Goal: Check status: Check status

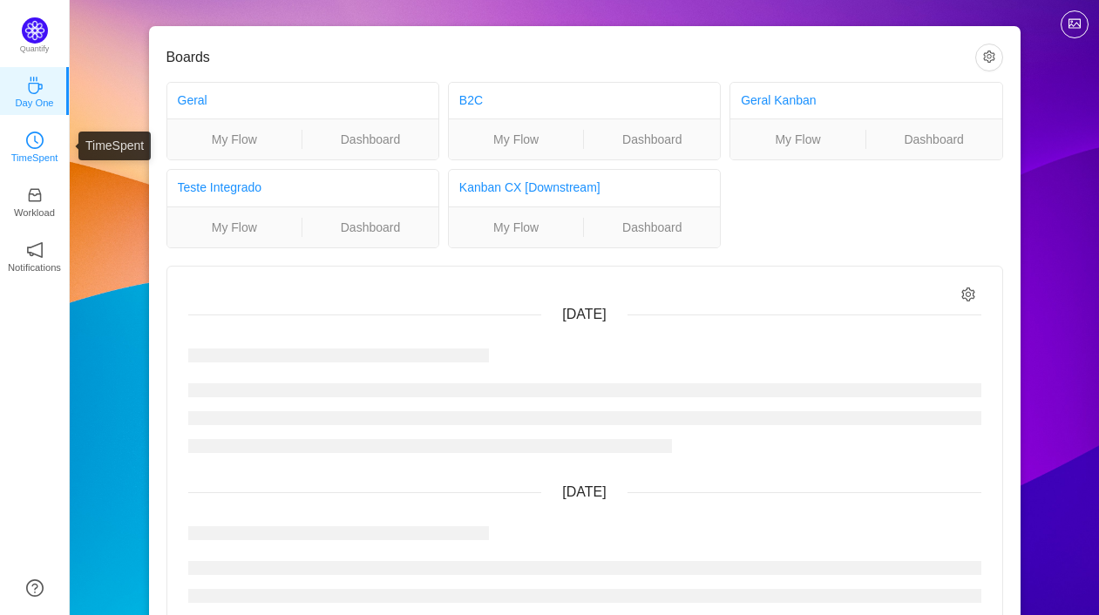
click at [28, 139] on icon "icon: clock-circle" at bounding box center [34, 140] width 17 height 17
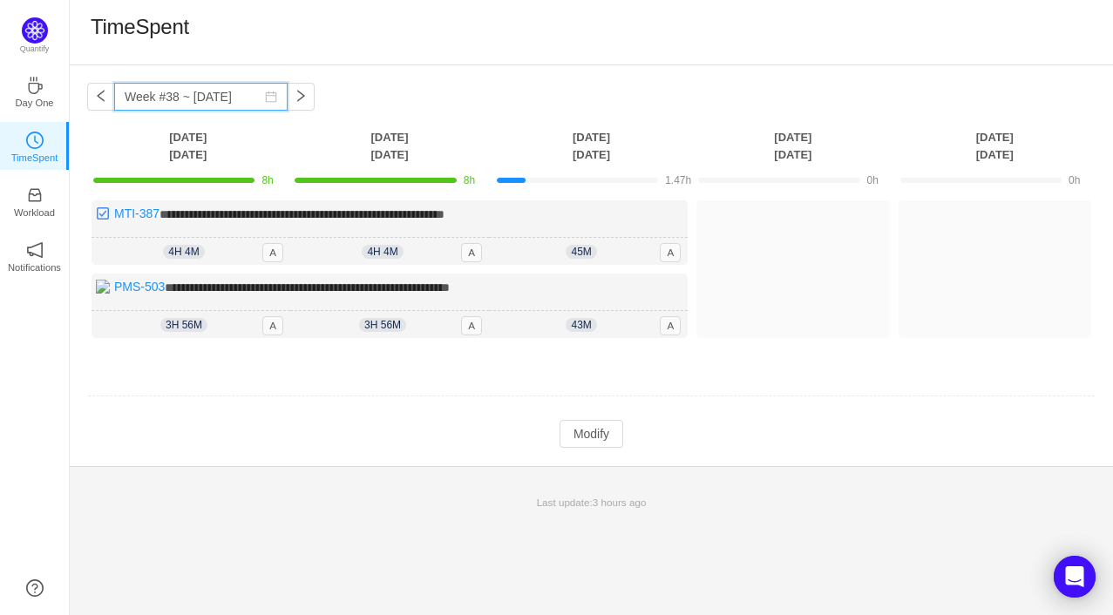
click at [149, 94] on input "Week #38 ~ [DATE]" at bounding box center [200, 97] width 173 height 28
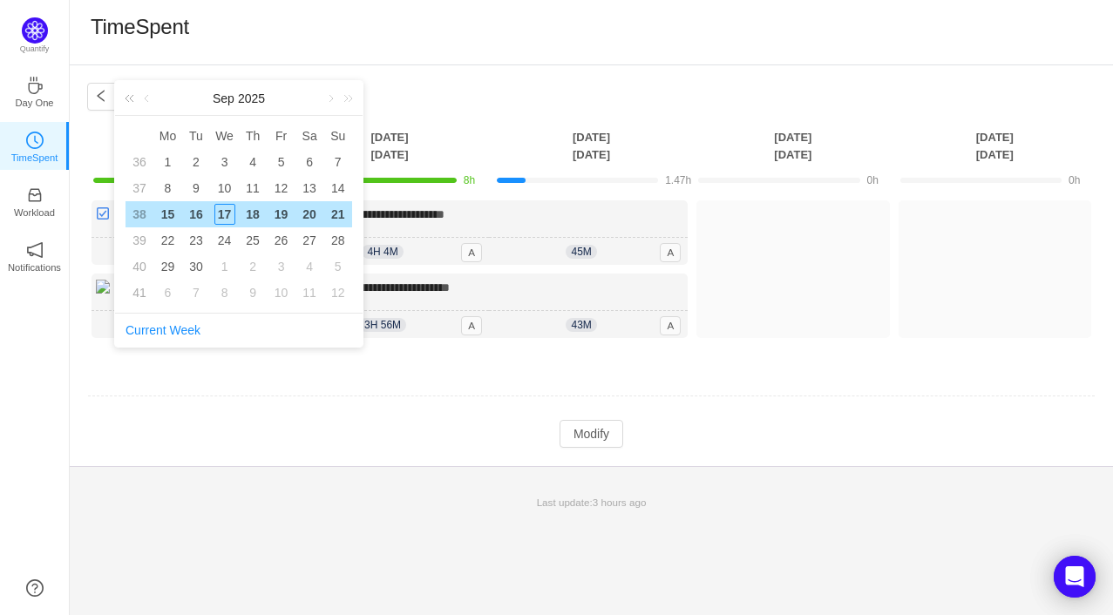
click at [131, 91] on link at bounding box center [132, 98] width 23 height 35
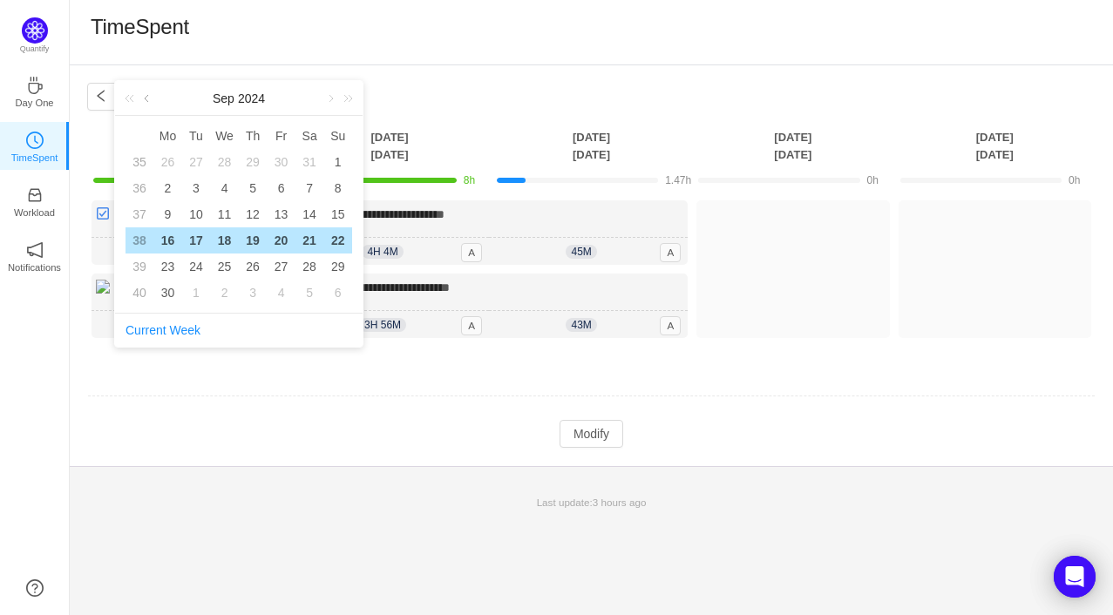
click at [146, 98] on link at bounding box center [148, 98] width 16 height 35
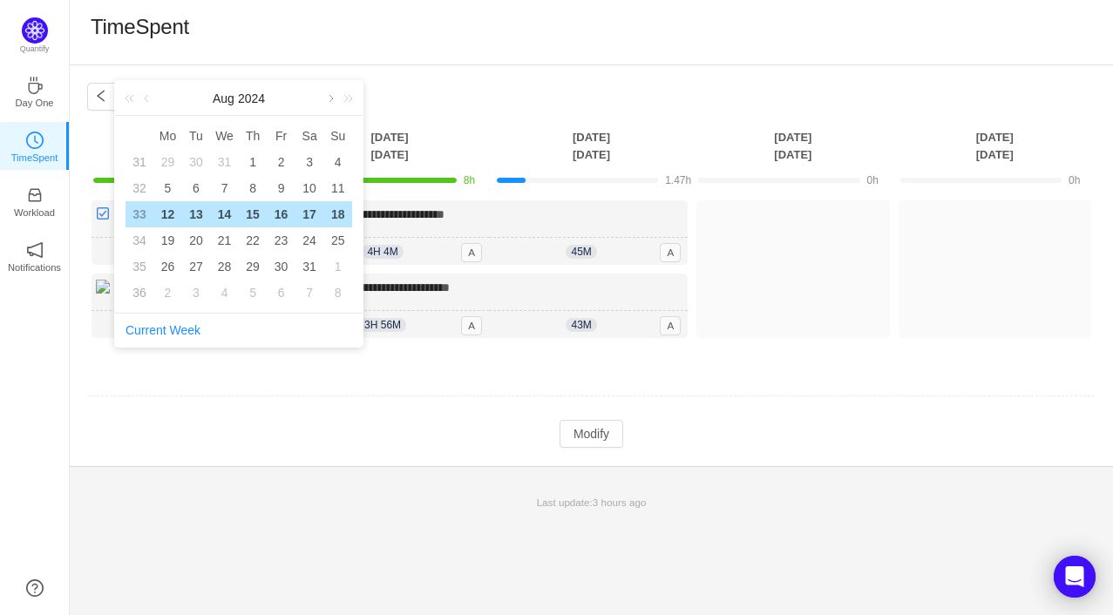
click at [322, 99] on link at bounding box center [330, 98] width 16 height 35
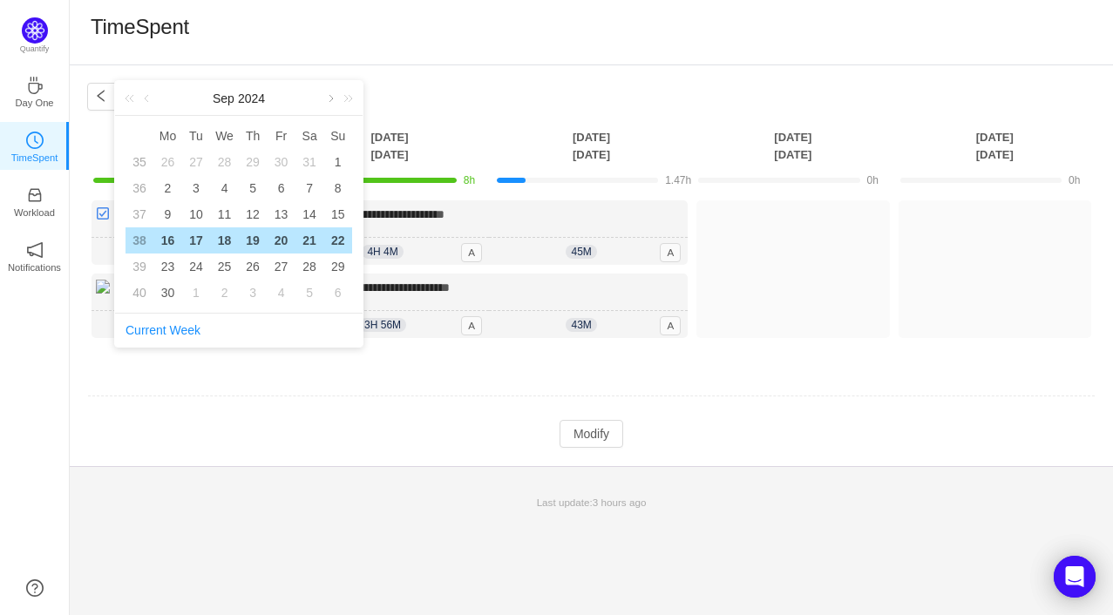
click at [331, 98] on link at bounding box center [330, 98] width 16 height 35
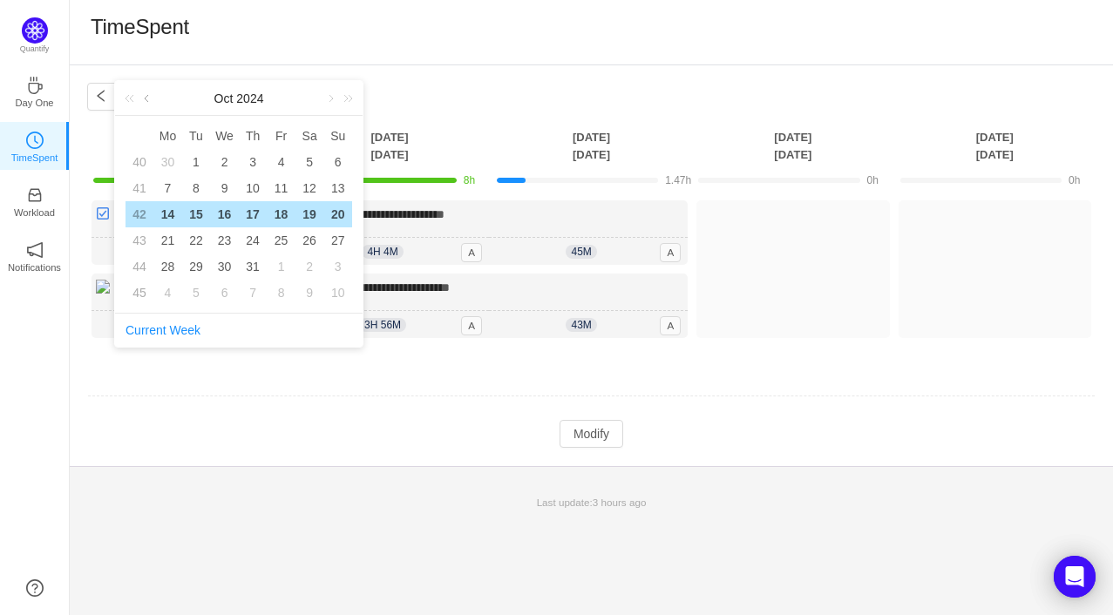
click at [150, 92] on link at bounding box center [148, 98] width 16 height 35
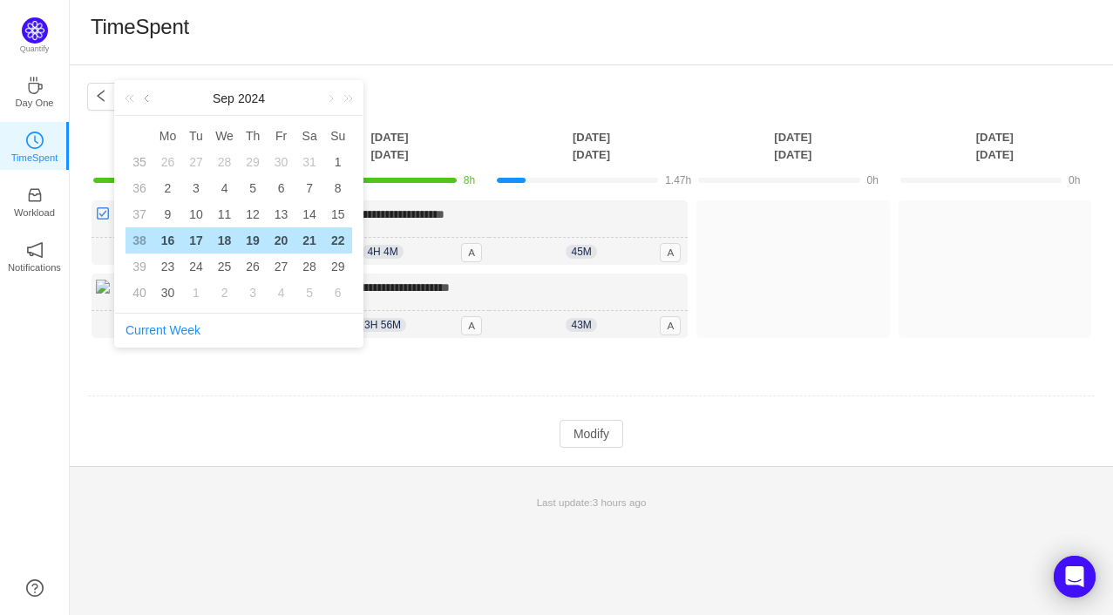
click at [150, 92] on link at bounding box center [148, 98] width 16 height 35
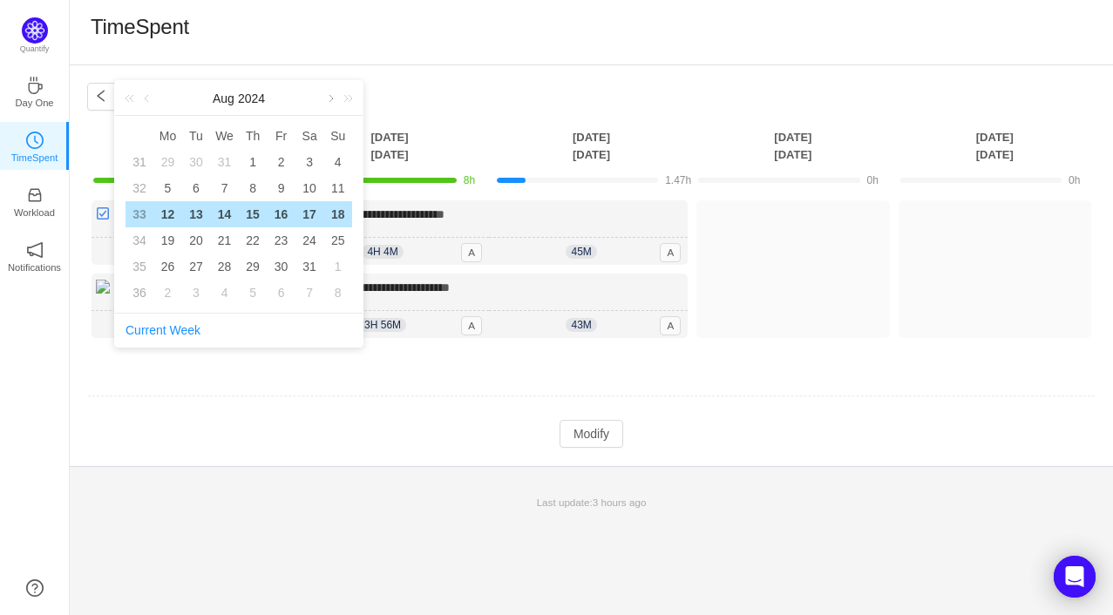
click at [327, 98] on link at bounding box center [330, 98] width 16 height 35
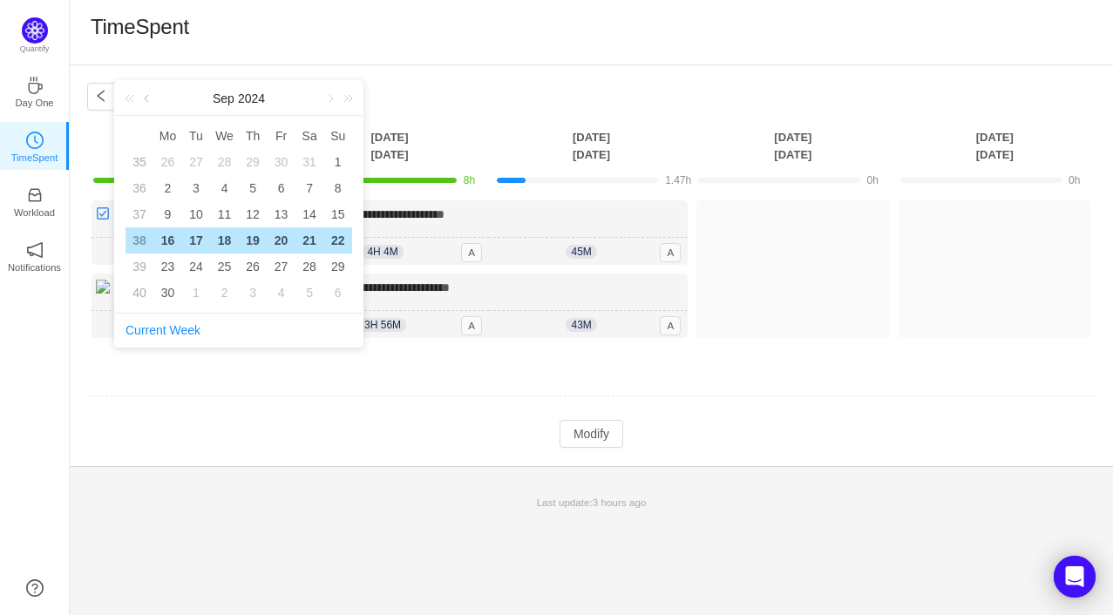
click at [150, 98] on link at bounding box center [148, 98] width 16 height 35
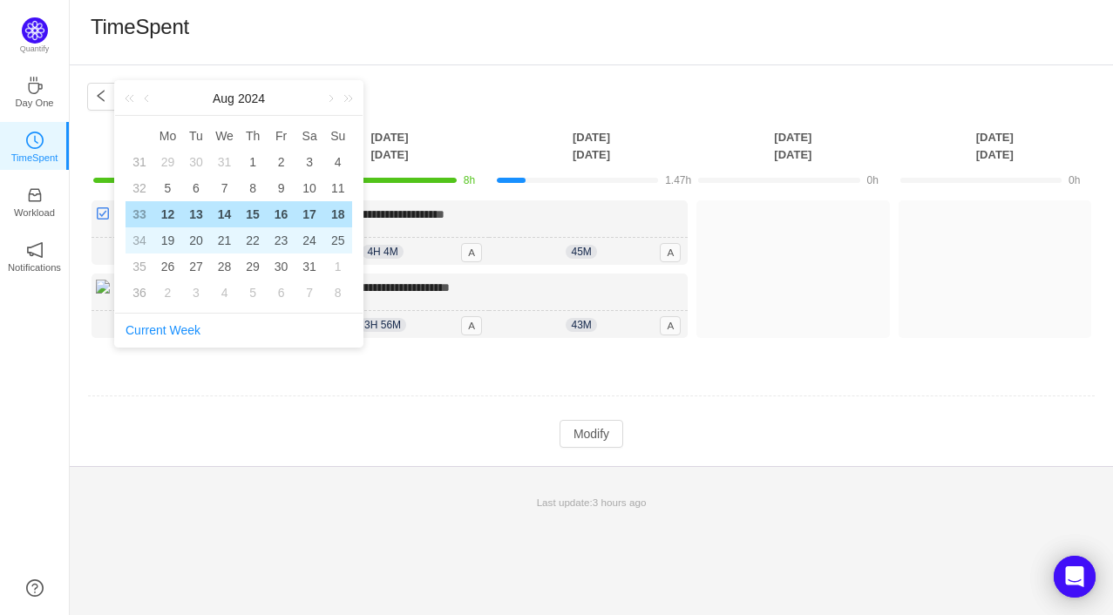
click at [224, 237] on div "21" at bounding box center [224, 240] width 21 height 21
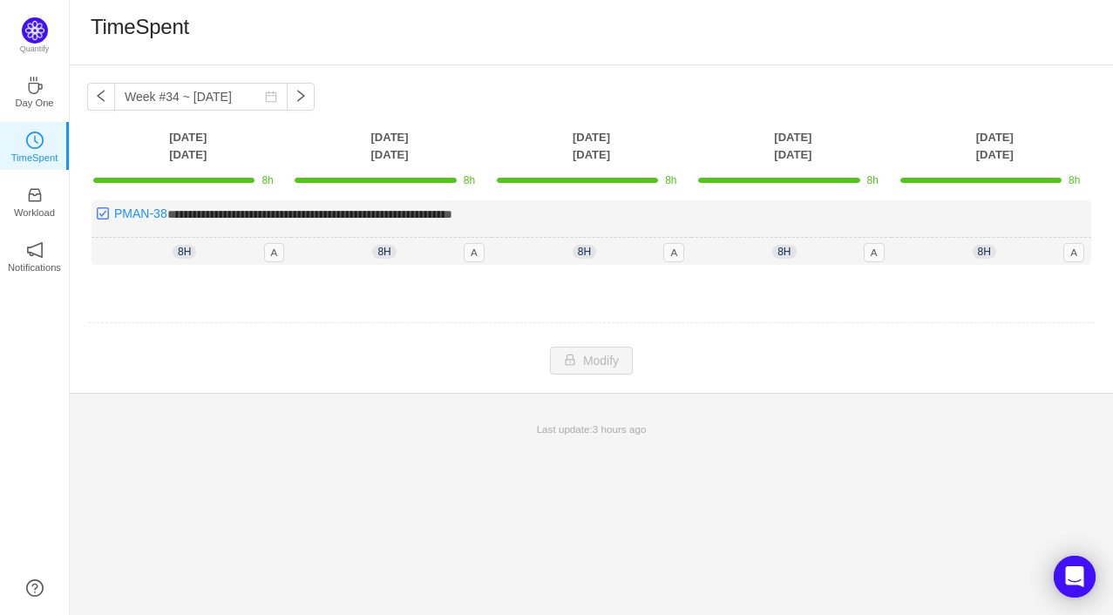
click at [706, 270] on div "**********" at bounding box center [591, 241] width 1008 height 82
click at [201, 132] on th "[DATE]" at bounding box center [187, 146] width 201 height 36
click at [220, 178] on div at bounding box center [173, 180] width 161 height 5
click at [369, 185] on div at bounding box center [389, 180] width 189 height 16
click at [540, 174] on div at bounding box center [591, 180] width 189 height 16
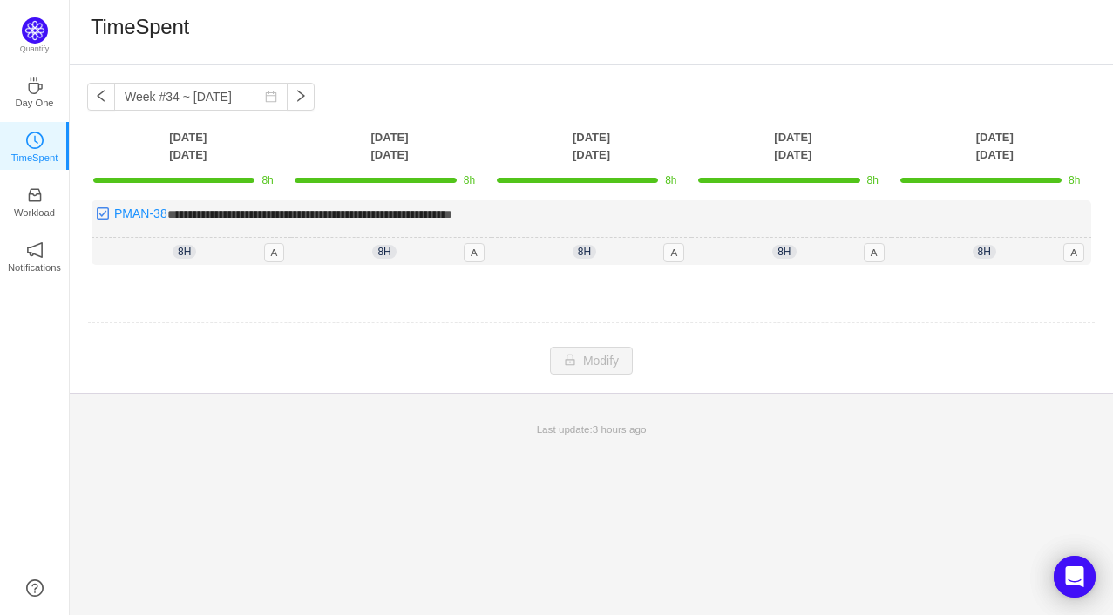
click at [718, 178] on div at bounding box center [778, 180] width 161 height 5
click at [971, 179] on div at bounding box center [980, 180] width 161 height 5
click at [309, 94] on button "button" at bounding box center [301, 97] width 28 height 28
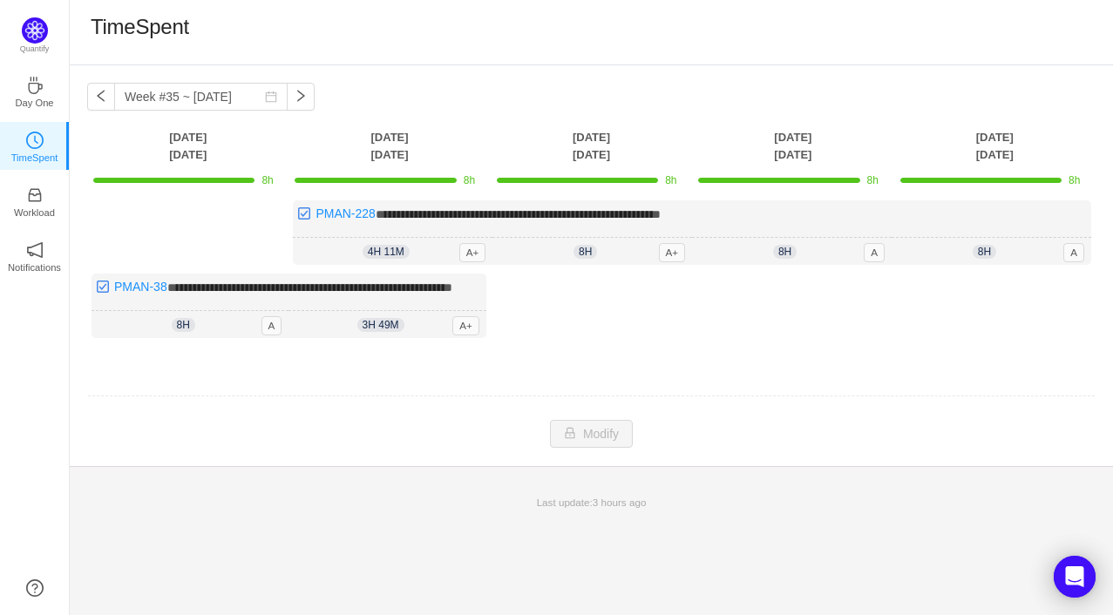
click at [312, 80] on div "**********" at bounding box center [591, 265] width 1043 height 401
click at [309, 87] on button "button" at bounding box center [301, 97] width 28 height 28
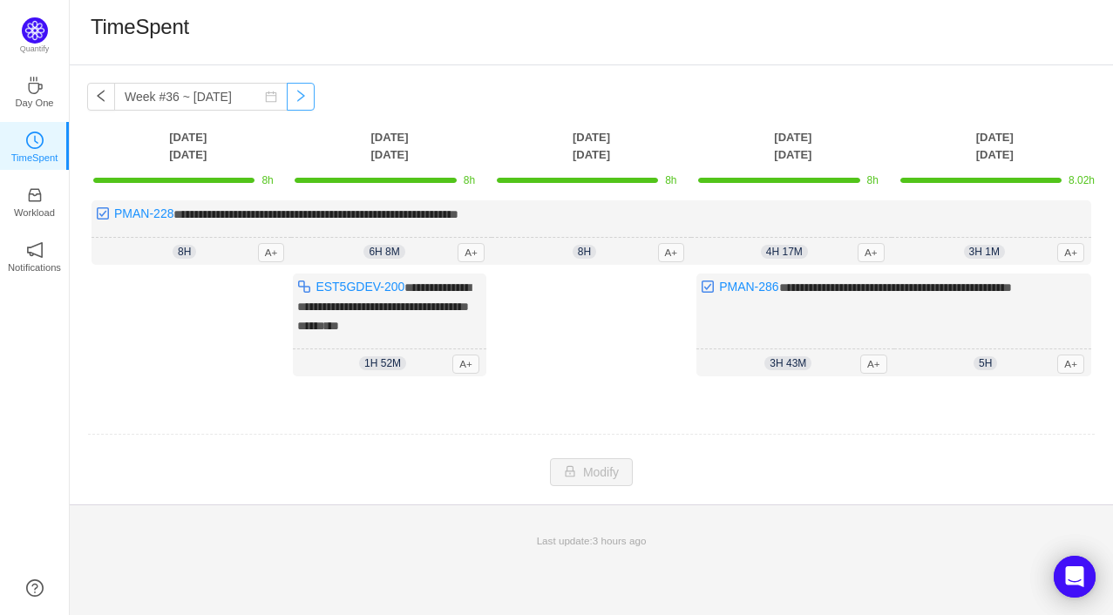
click at [310, 86] on button "button" at bounding box center [301, 97] width 28 height 28
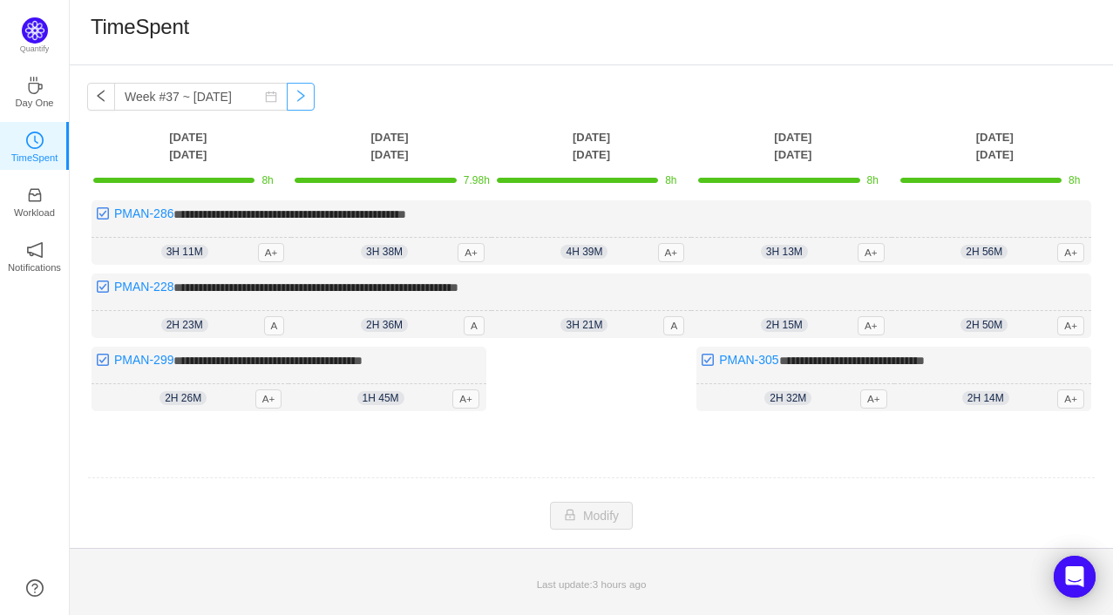
click at [308, 96] on button "button" at bounding box center [301, 97] width 28 height 28
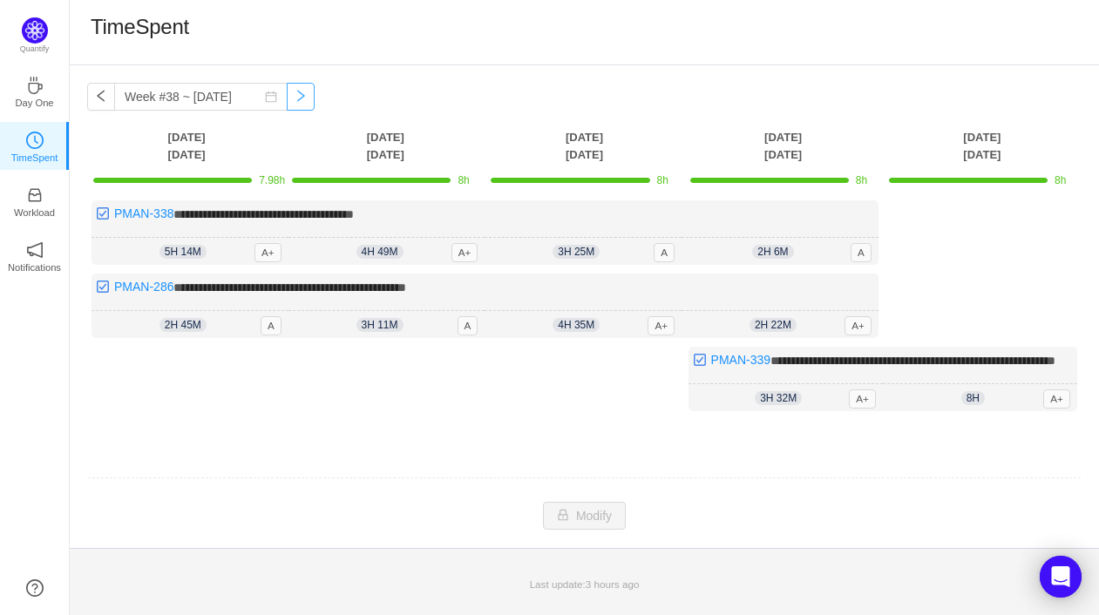
click at [308, 96] on button "button" at bounding box center [301, 97] width 28 height 28
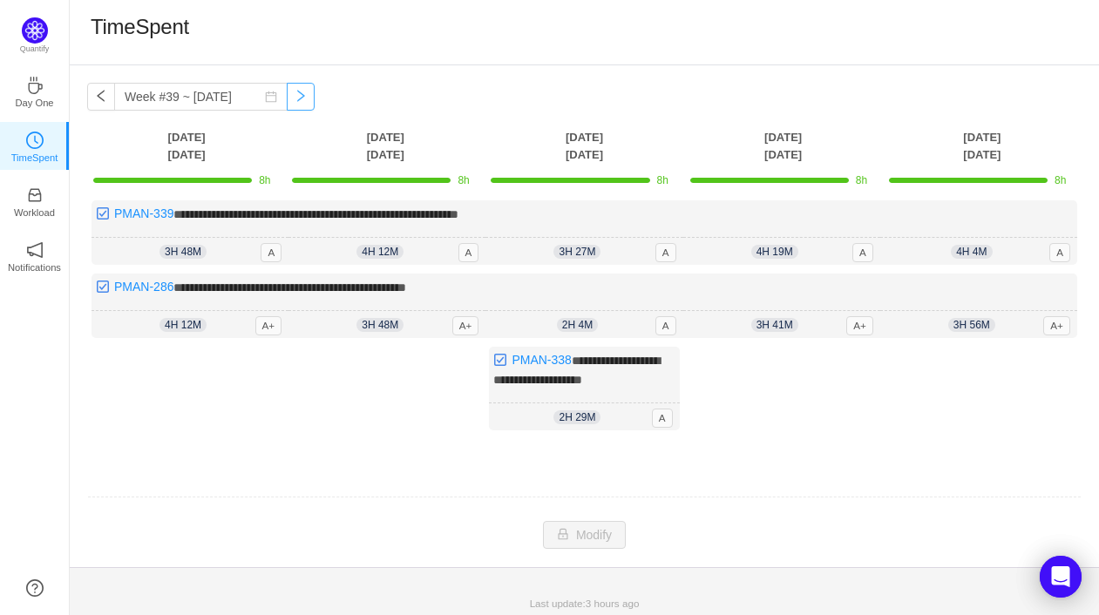
click at [308, 96] on button "button" at bounding box center [301, 97] width 28 height 28
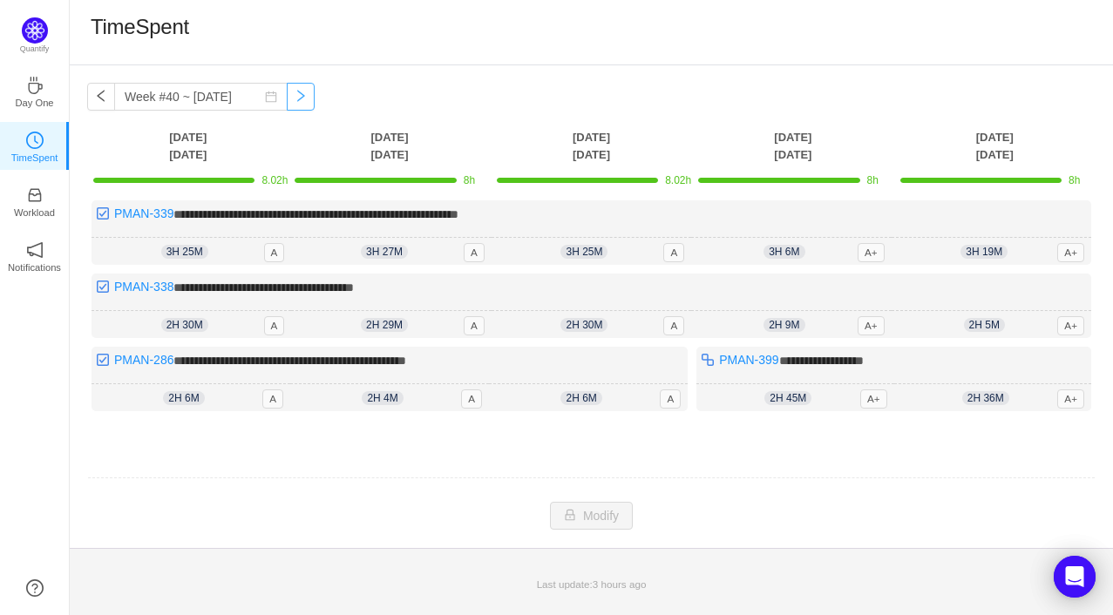
click at [308, 96] on button "button" at bounding box center [301, 97] width 28 height 28
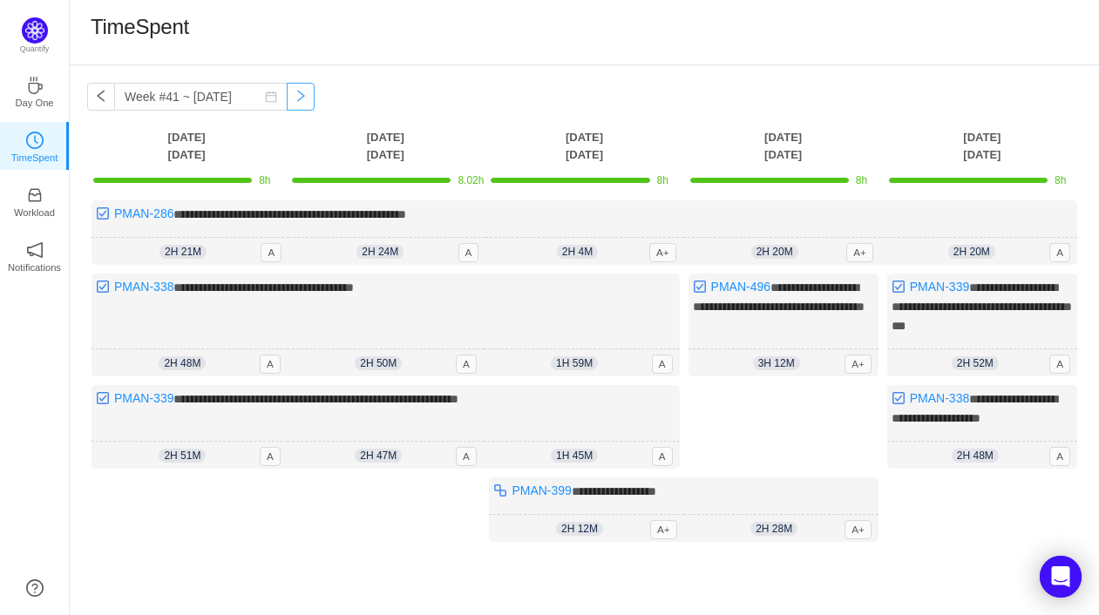
click at [308, 96] on button "button" at bounding box center [301, 97] width 28 height 28
type input "Week #42 ~ [DATE]"
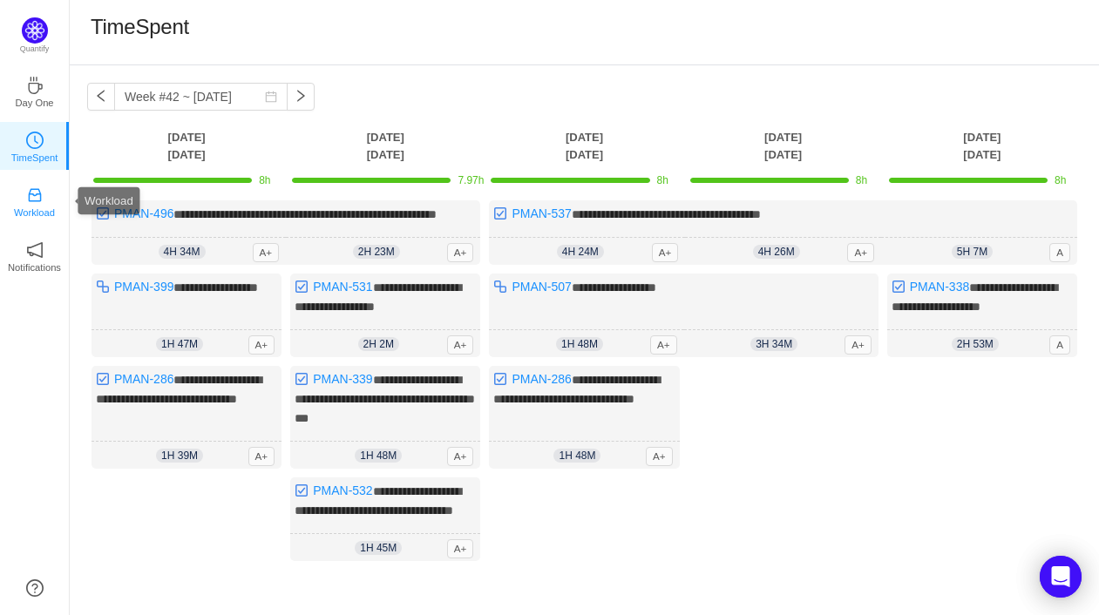
click at [39, 197] on icon "icon: inbox" at bounding box center [34, 195] width 13 height 13
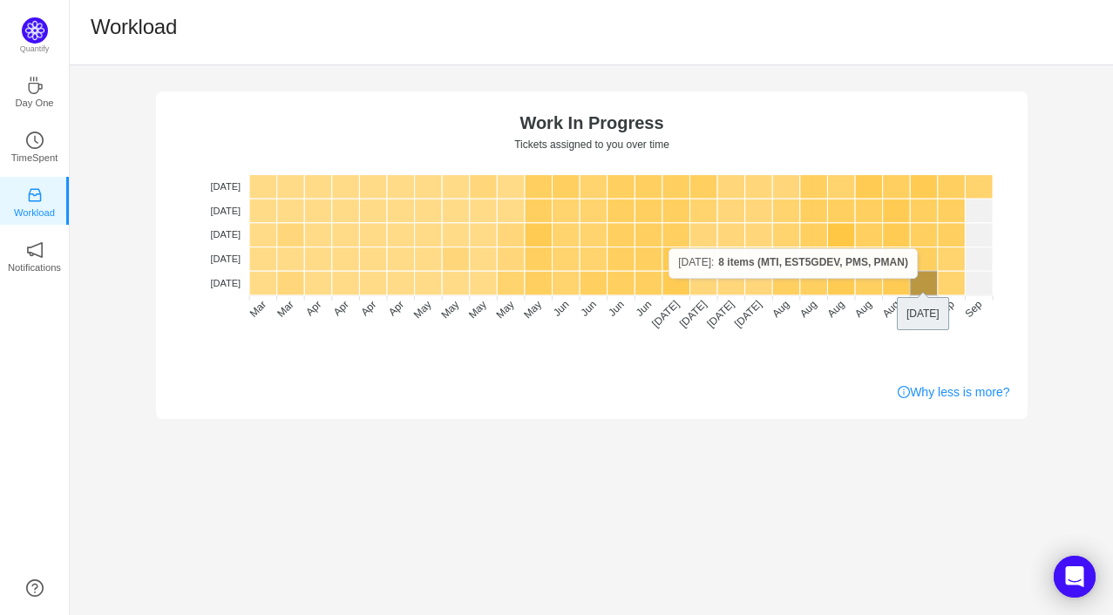
click at [918, 279] on rect at bounding box center [924, 283] width 28 height 24
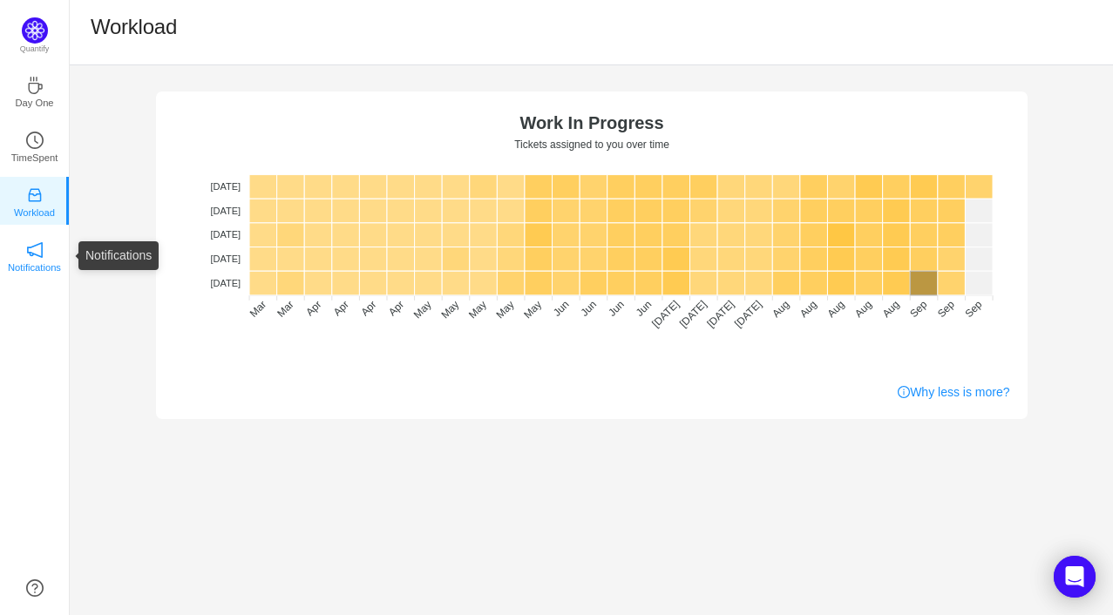
click at [30, 254] on icon "icon: notification" at bounding box center [35, 250] width 16 height 16
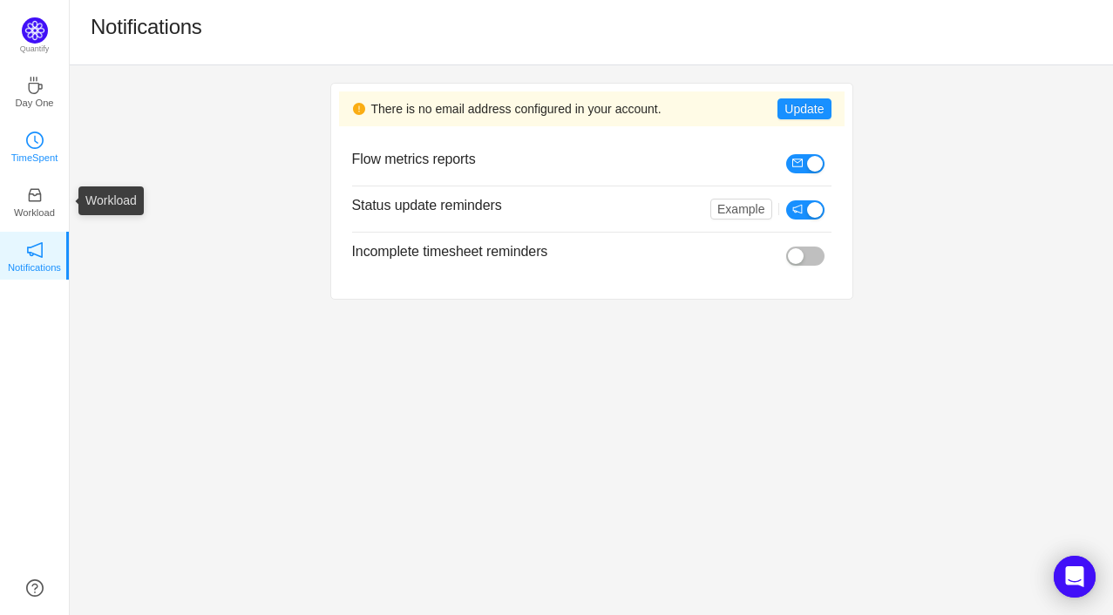
click at [42, 154] on p "TimeSpent" at bounding box center [34, 158] width 47 height 16
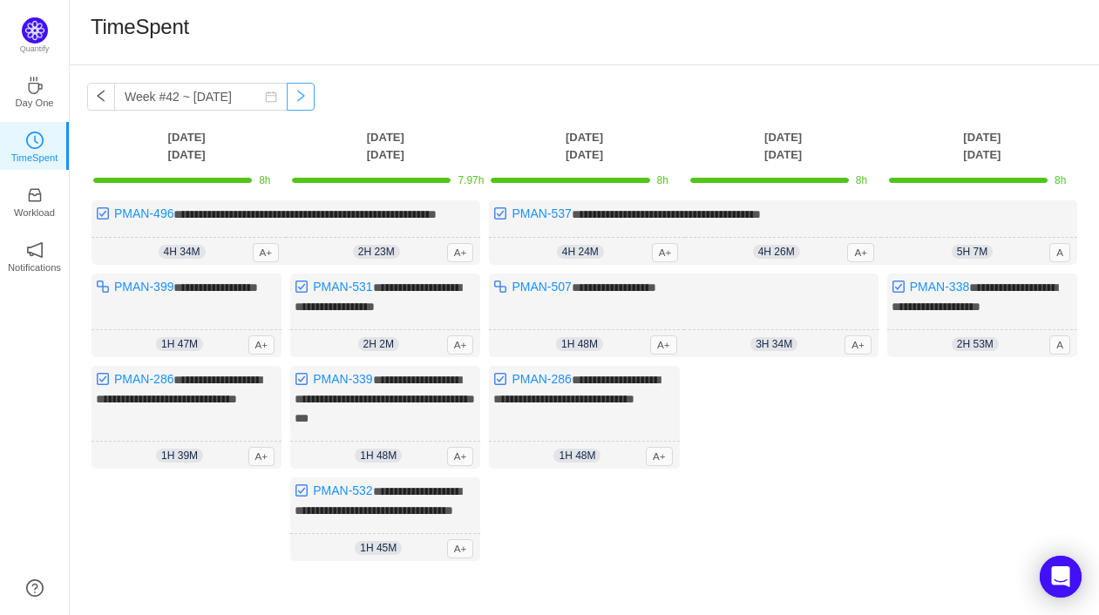
click at [309, 94] on button "button" at bounding box center [301, 97] width 28 height 28
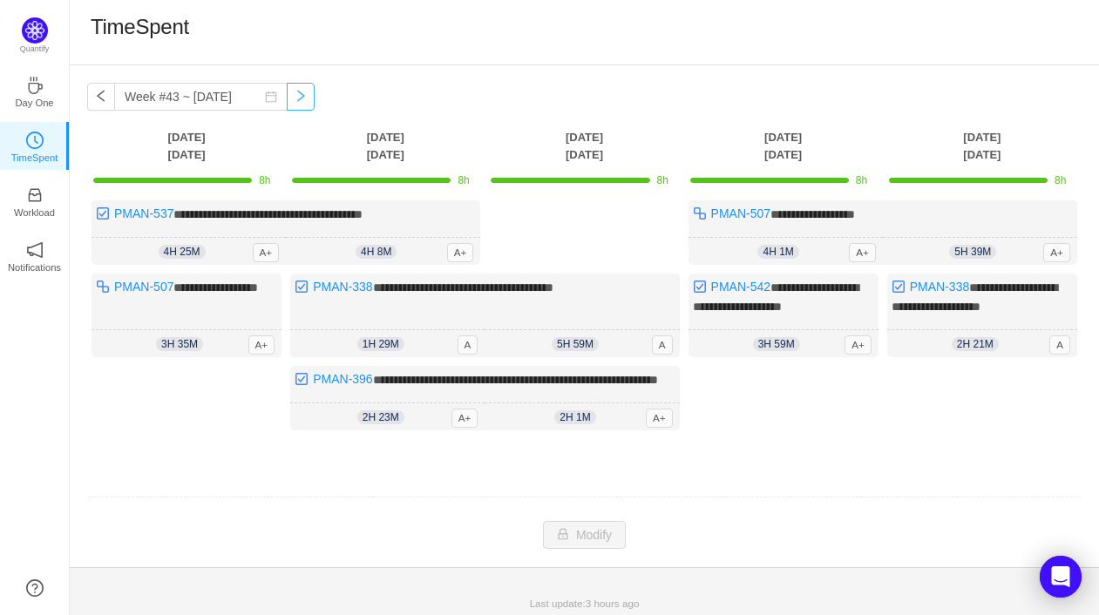
click at [310, 99] on button "button" at bounding box center [301, 97] width 28 height 28
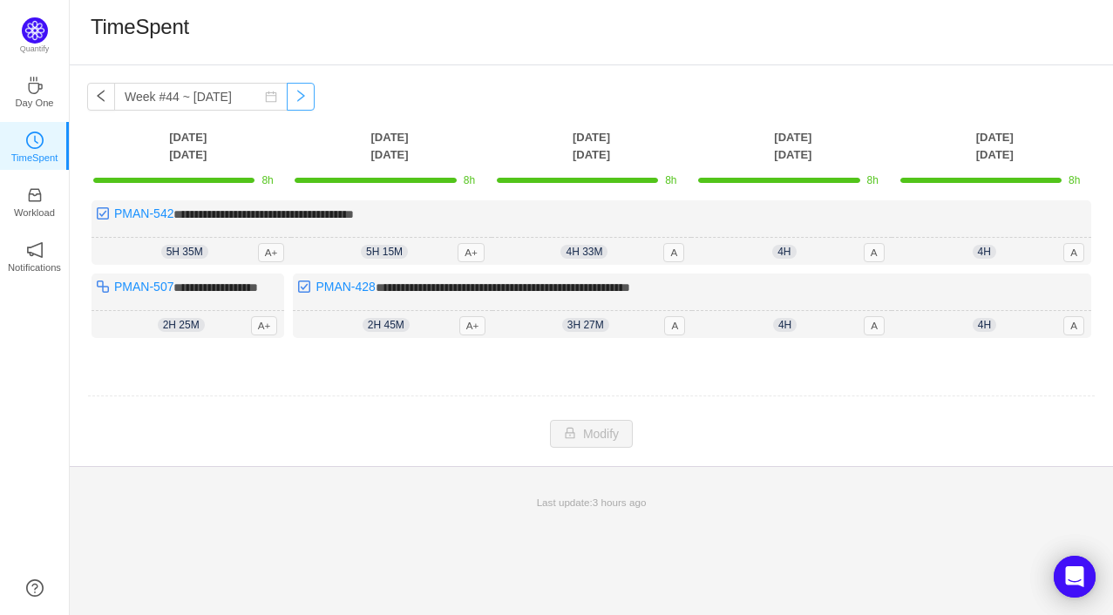
click at [310, 95] on button "button" at bounding box center [301, 97] width 28 height 28
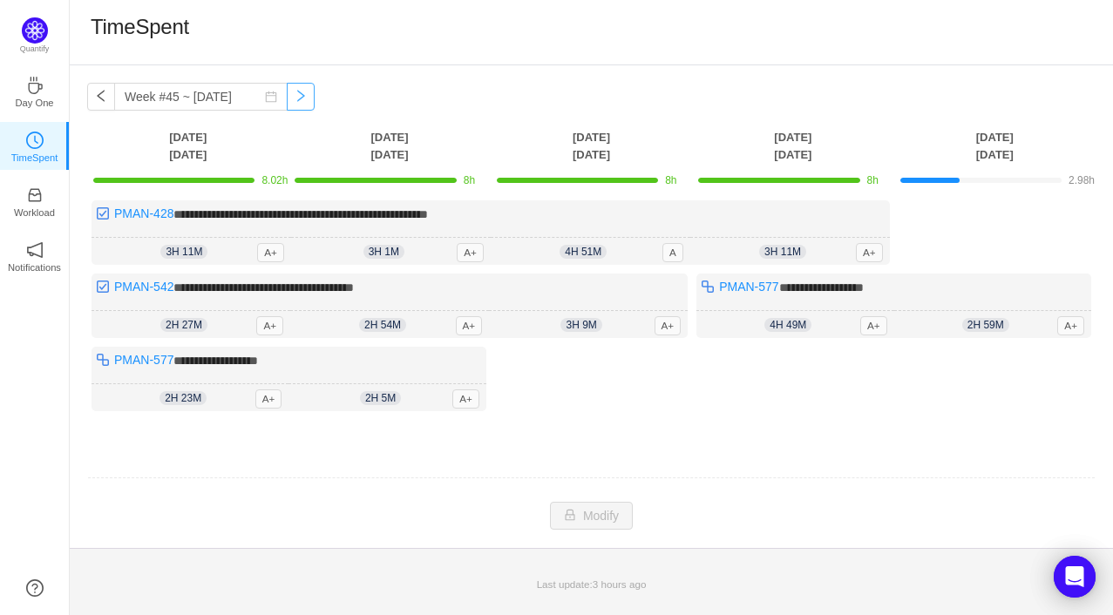
click at [312, 98] on button "button" at bounding box center [301, 97] width 28 height 28
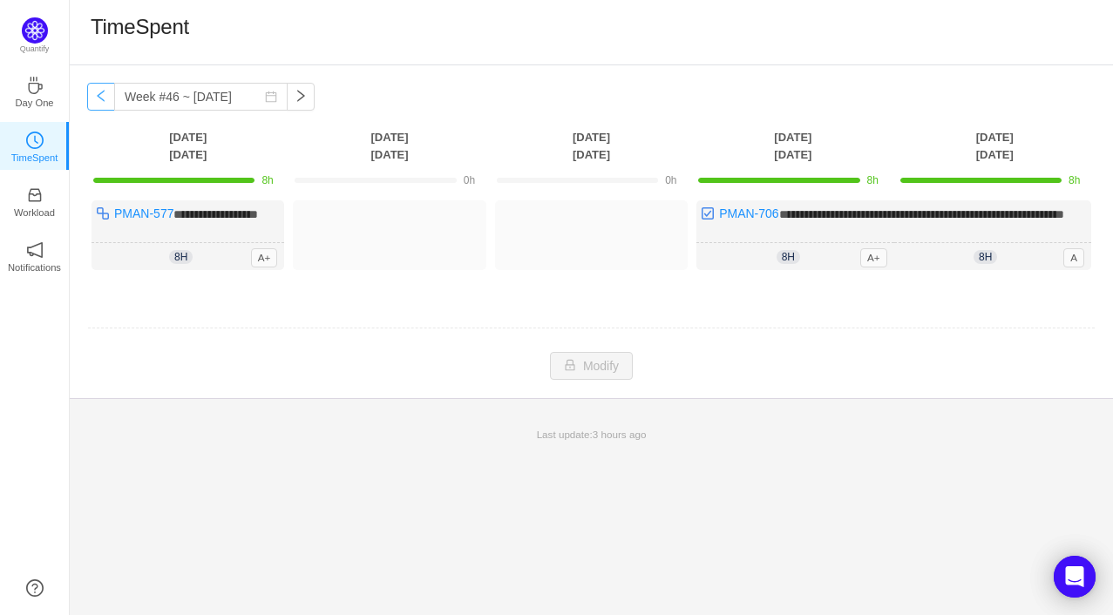
click at [101, 98] on button "button" at bounding box center [101, 97] width 28 height 28
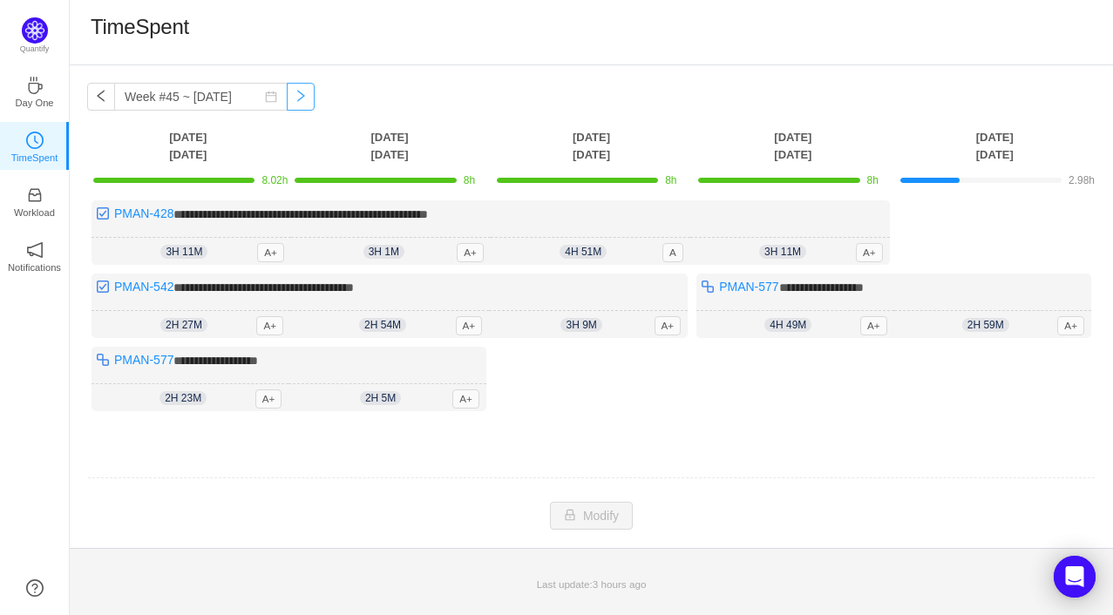
click at [310, 98] on button "button" at bounding box center [301, 97] width 28 height 28
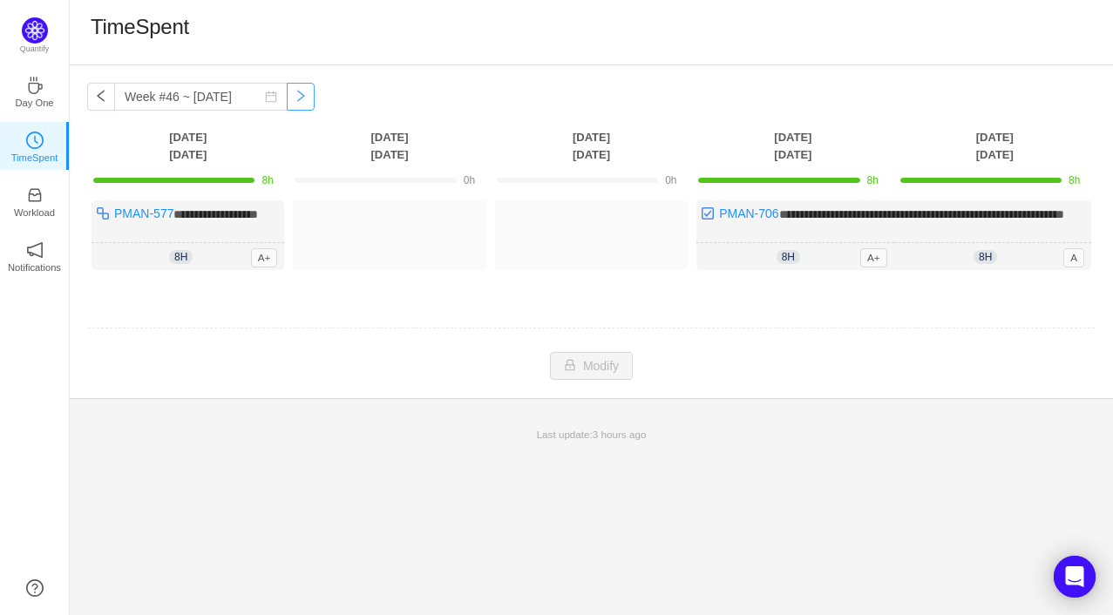
click at [307, 98] on button "button" at bounding box center [301, 97] width 28 height 28
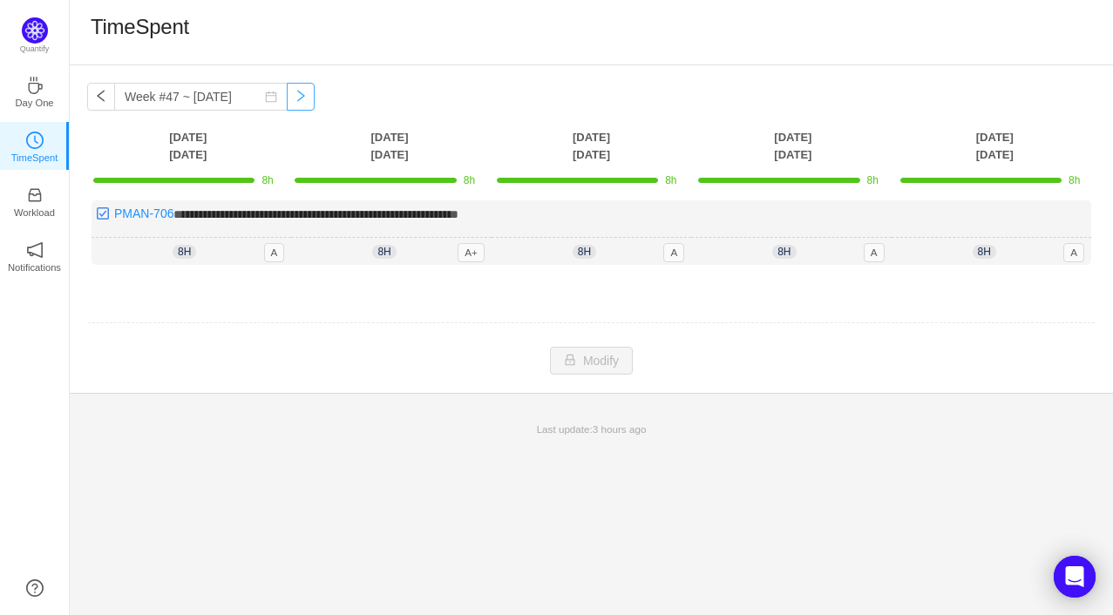
click at [306, 93] on button "button" at bounding box center [301, 97] width 28 height 28
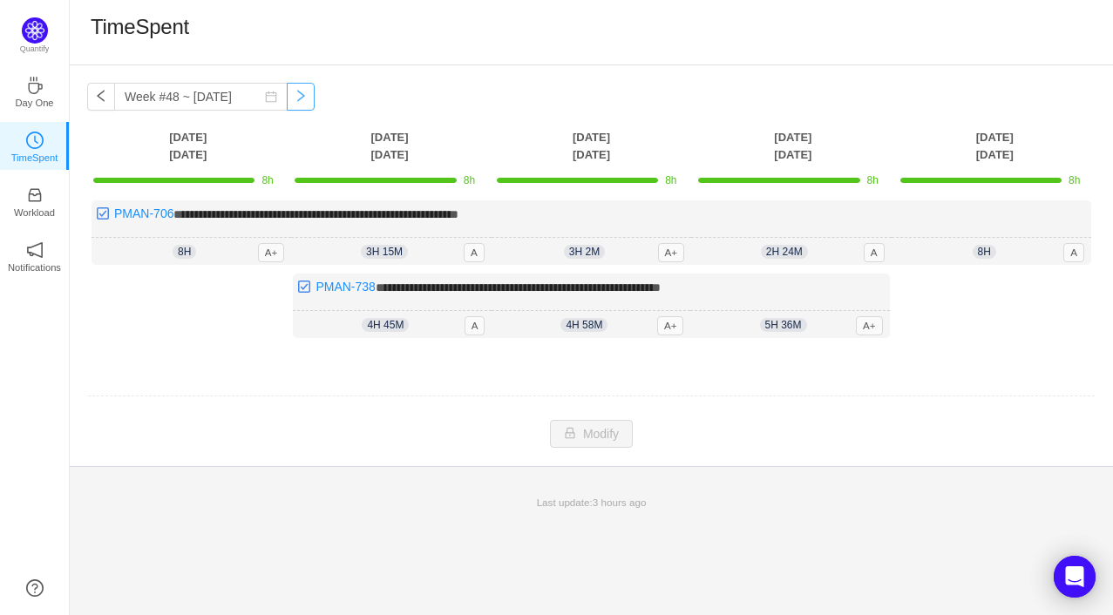
click at [305, 93] on button "button" at bounding box center [301, 97] width 28 height 28
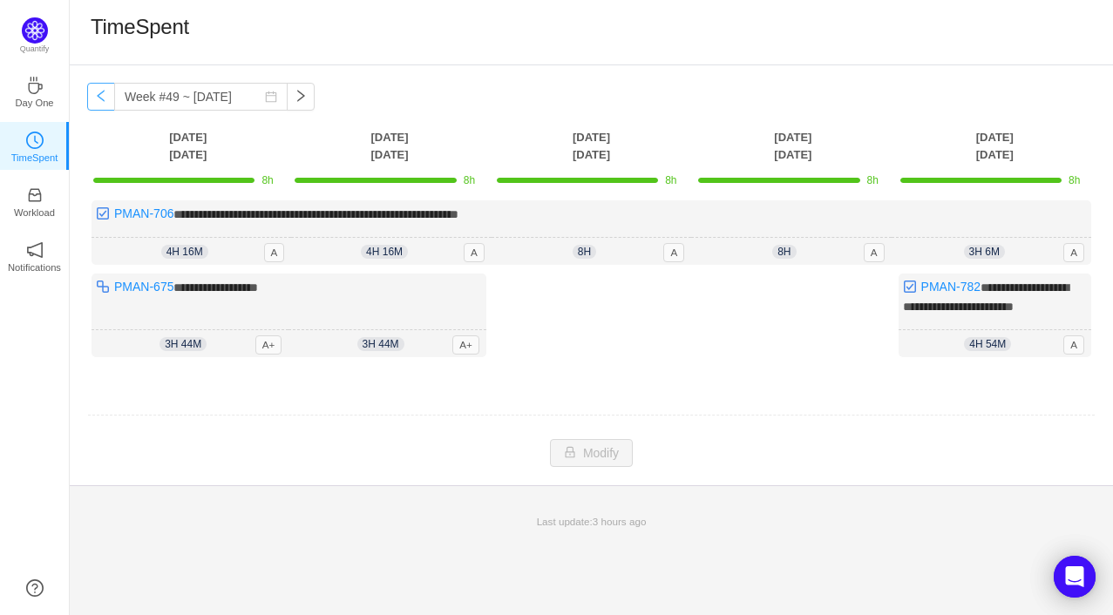
click at [94, 89] on button "button" at bounding box center [101, 97] width 28 height 28
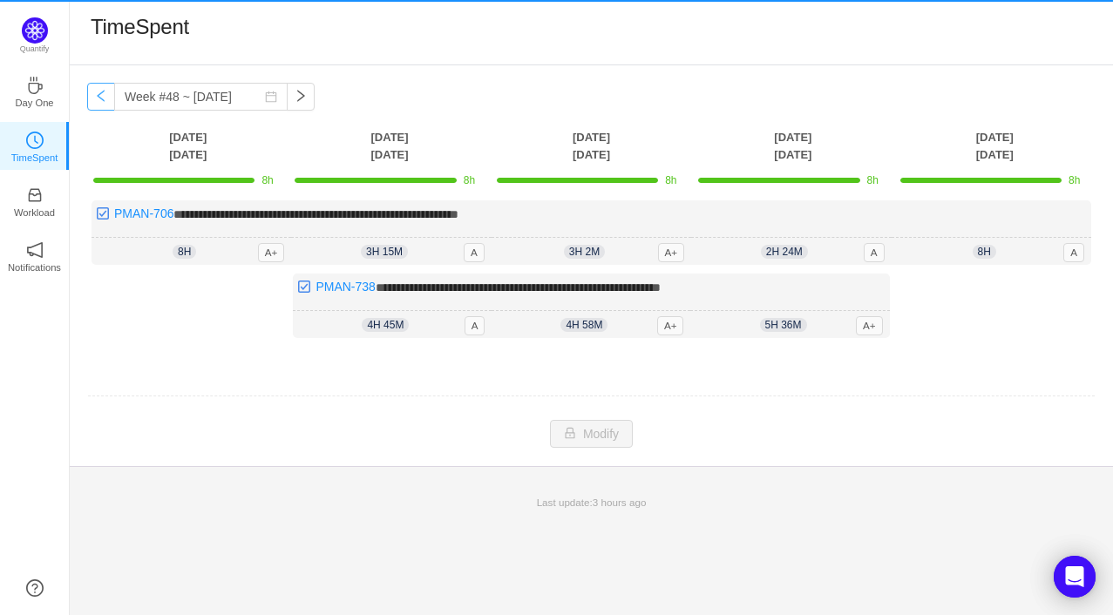
click at [96, 89] on button "button" at bounding box center [101, 97] width 28 height 28
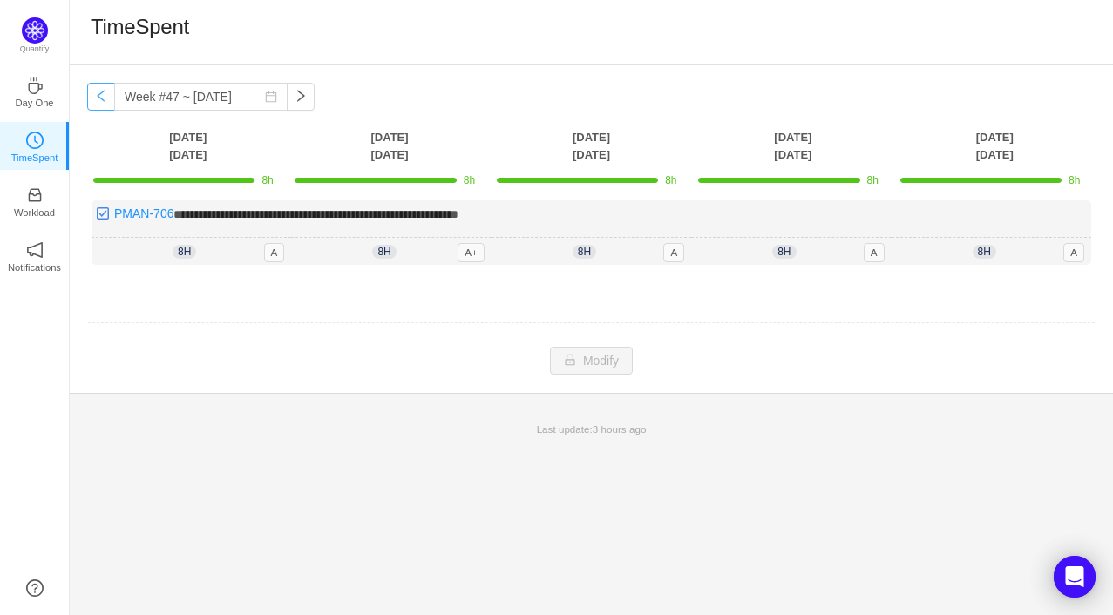
click at [110, 98] on button "button" at bounding box center [101, 97] width 28 height 28
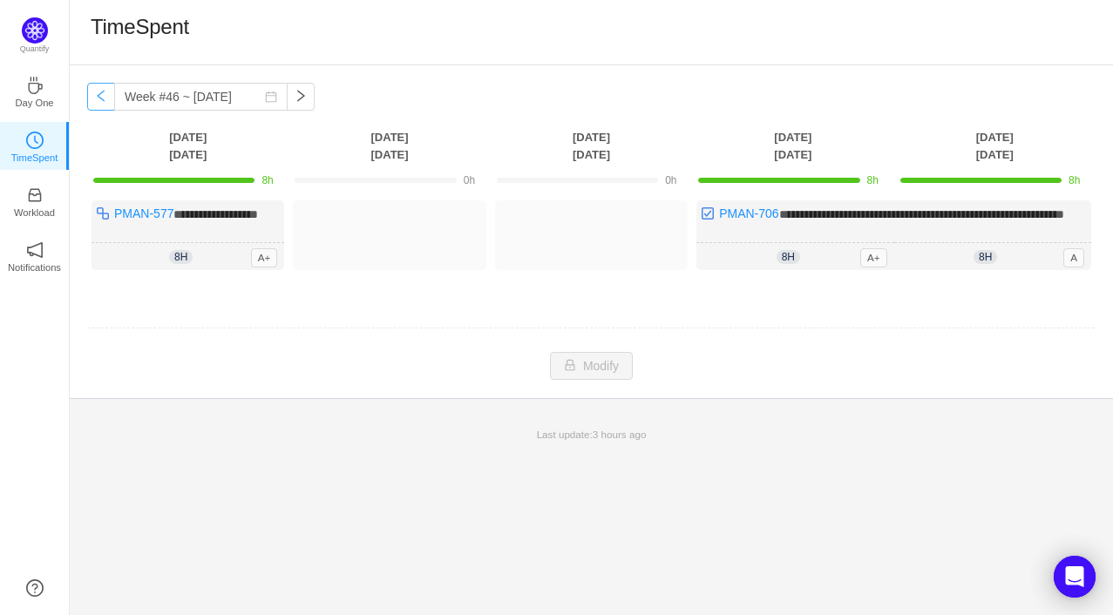
click at [96, 92] on button "button" at bounding box center [101, 97] width 28 height 28
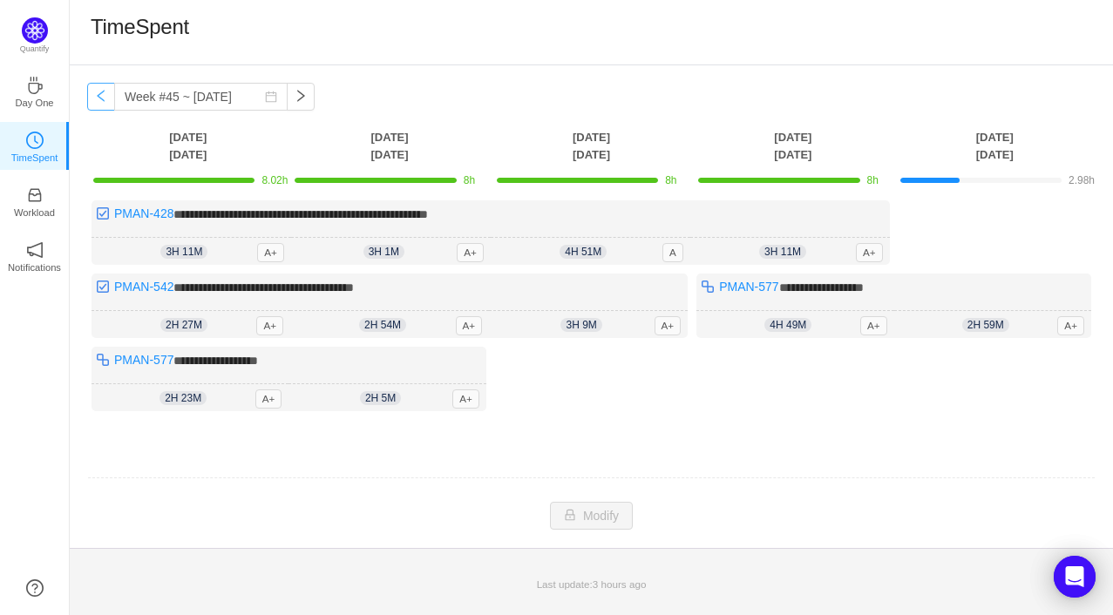
click at [99, 98] on button "button" at bounding box center [101, 97] width 28 height 28
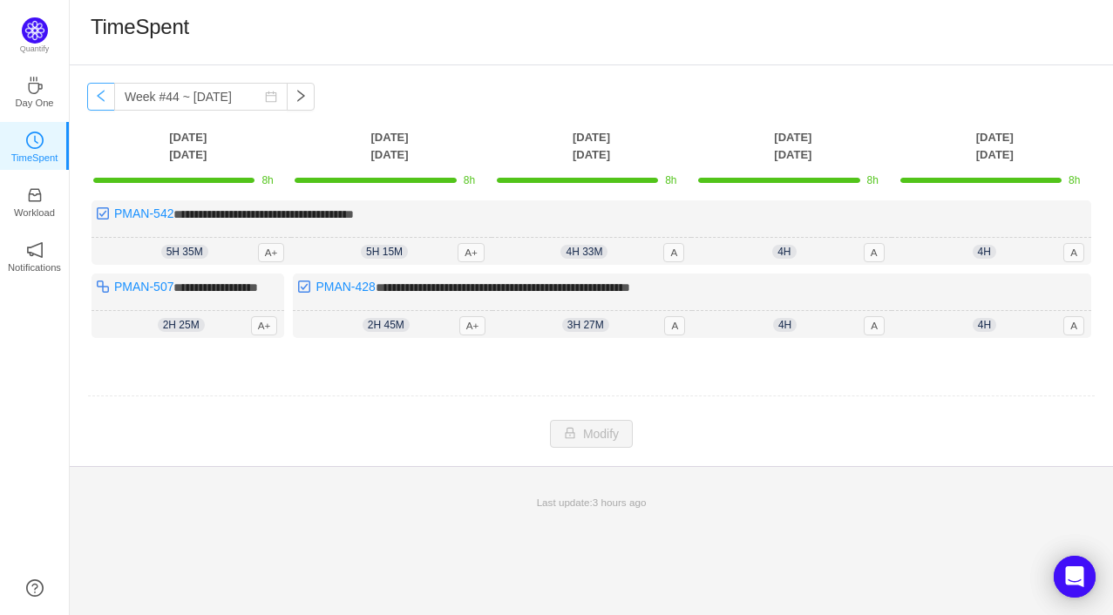
click at [99, 98] on button "button" at bounding box center [101, 97] width 28 height 28
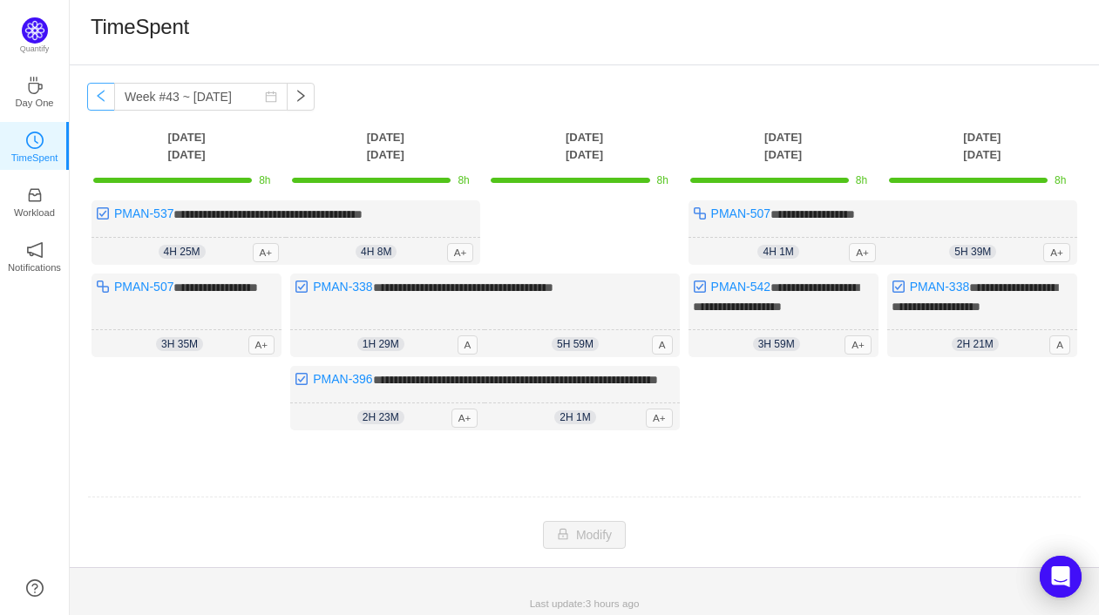
click at [99, 98] on button "button" at bounding box center [101, 97] width 28 height 28
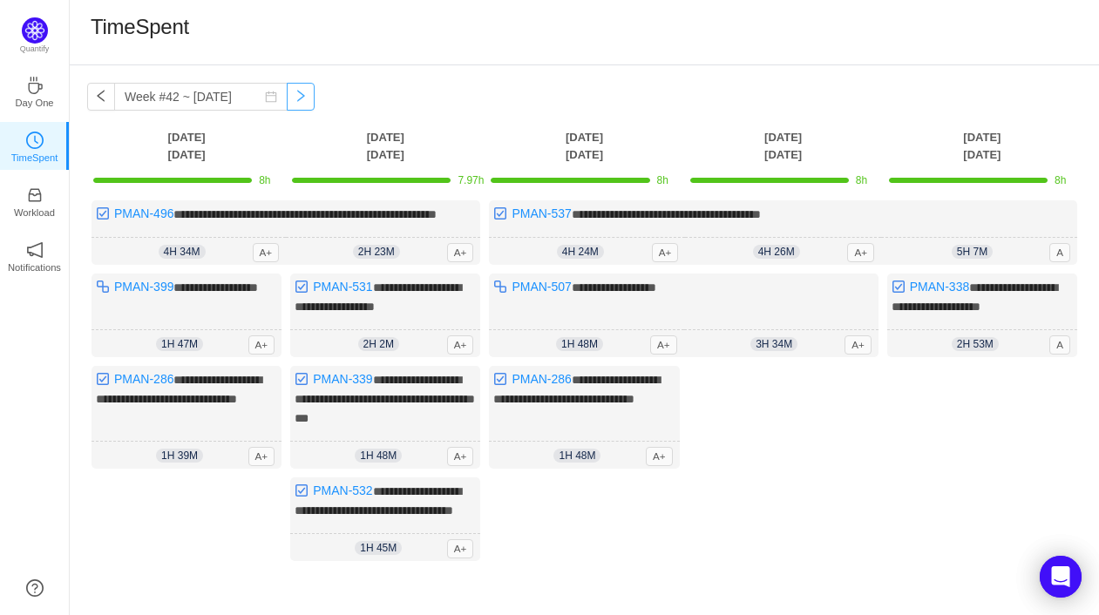
click at [300, 98] on button "button" at bounding box center [301, 97] width 28 height 28
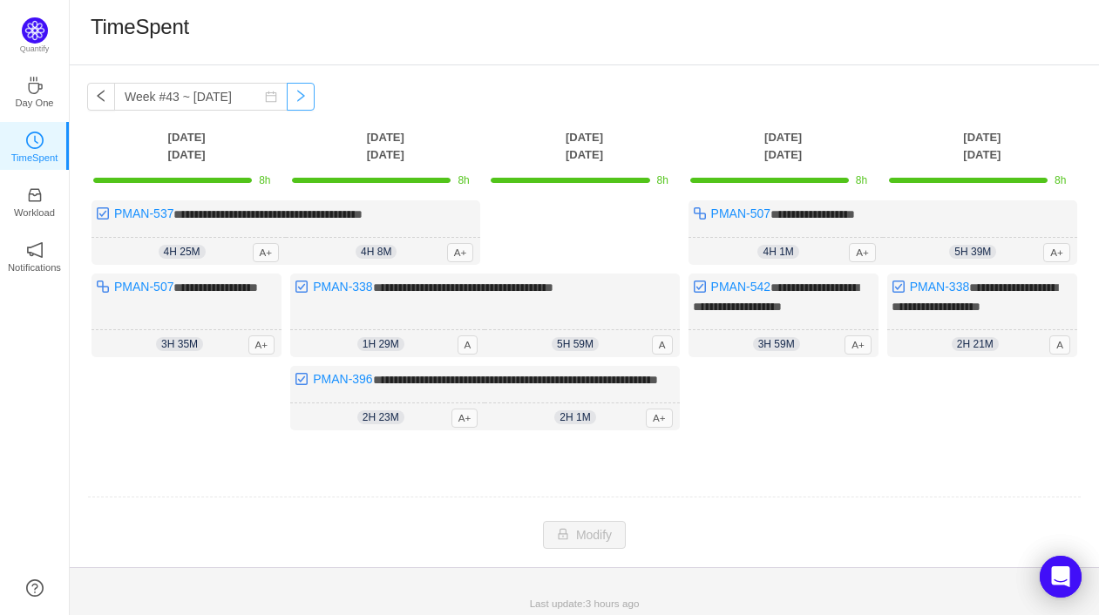
click at [305, 95] on button "button" at bounding box center [301, 97] width 28 height 28
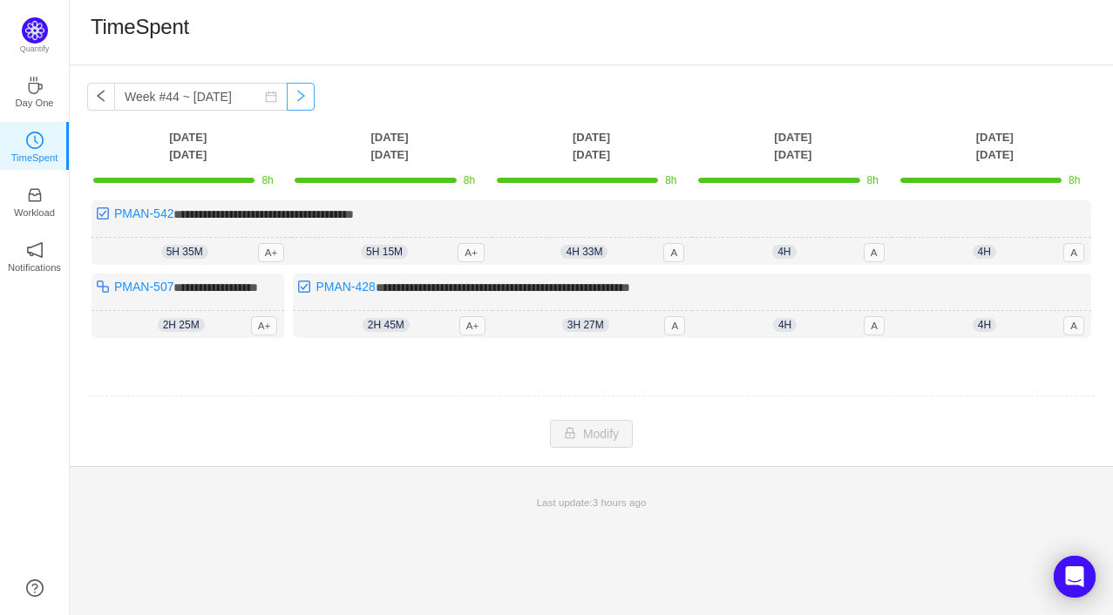
click at [309, 92] on button "button" at bounding box center [301, 97] width 28 height 28
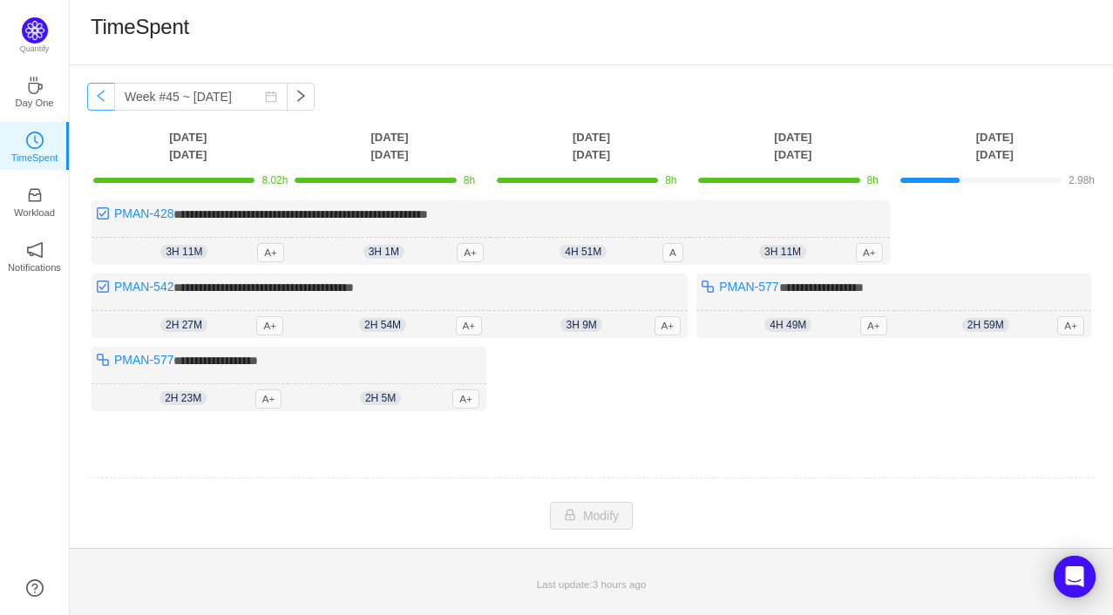
click at [105, 90] on button "button" at bounding box center [101, 97] width 28 height 28
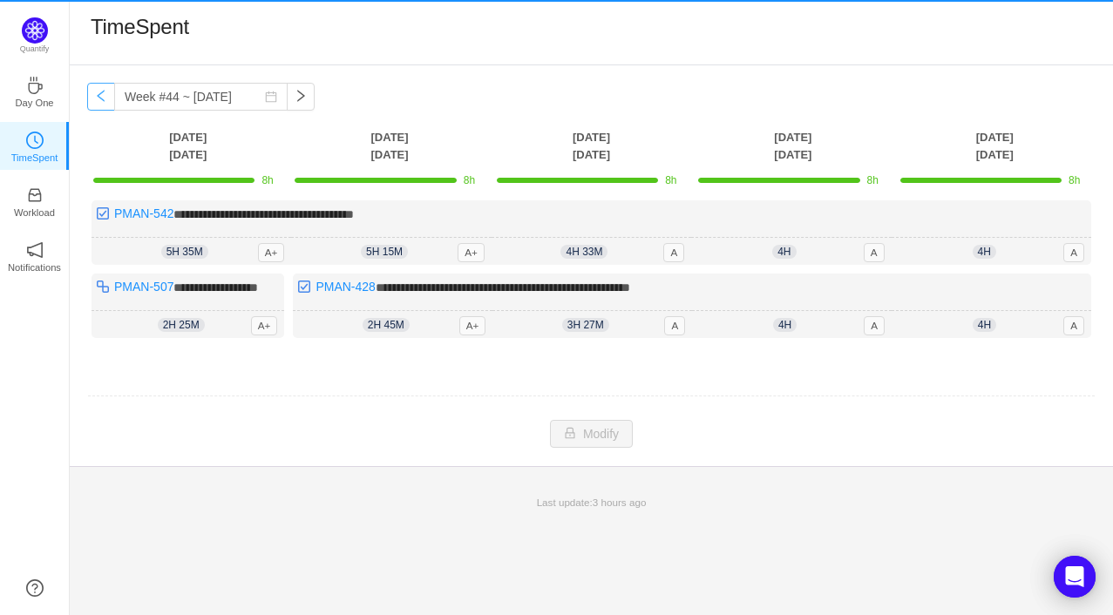
click at [103, 91] on button "button" at bounding box center [101, 97] width 28 height 28
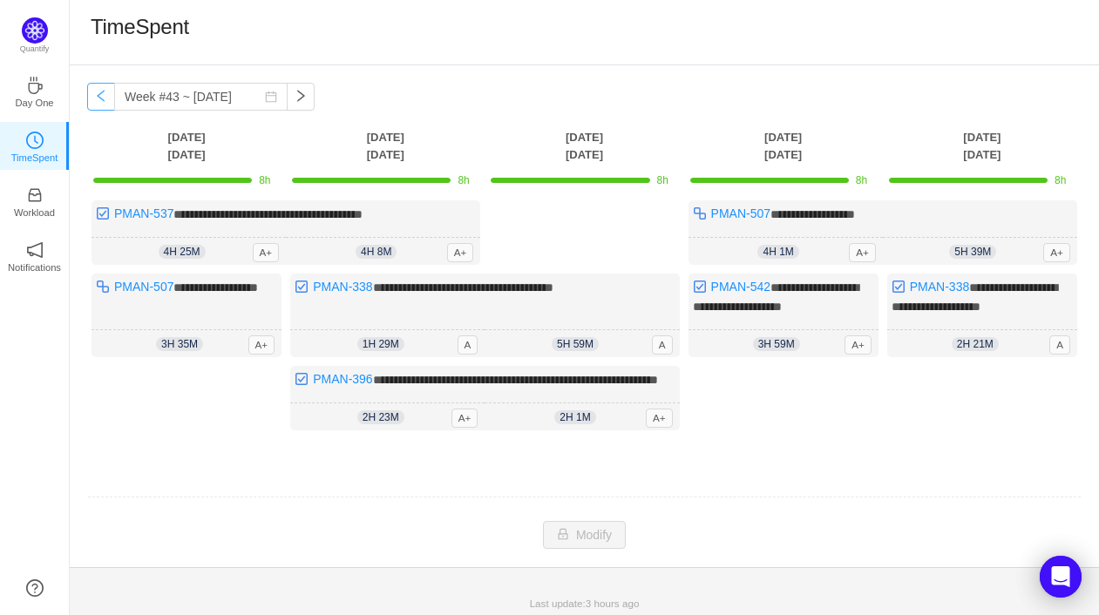
click at [107, 95] on button "button" at bounding box center [101, 97] width 28 height 28
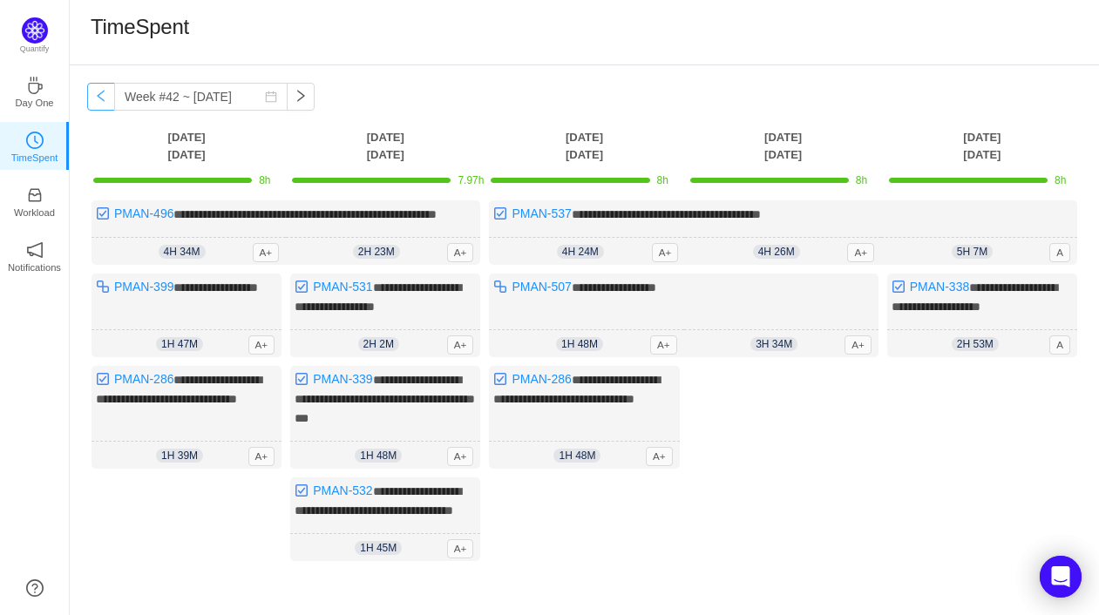
click at [105, 91] on button "button" at bounding box center [101, 97] width 28 height 28
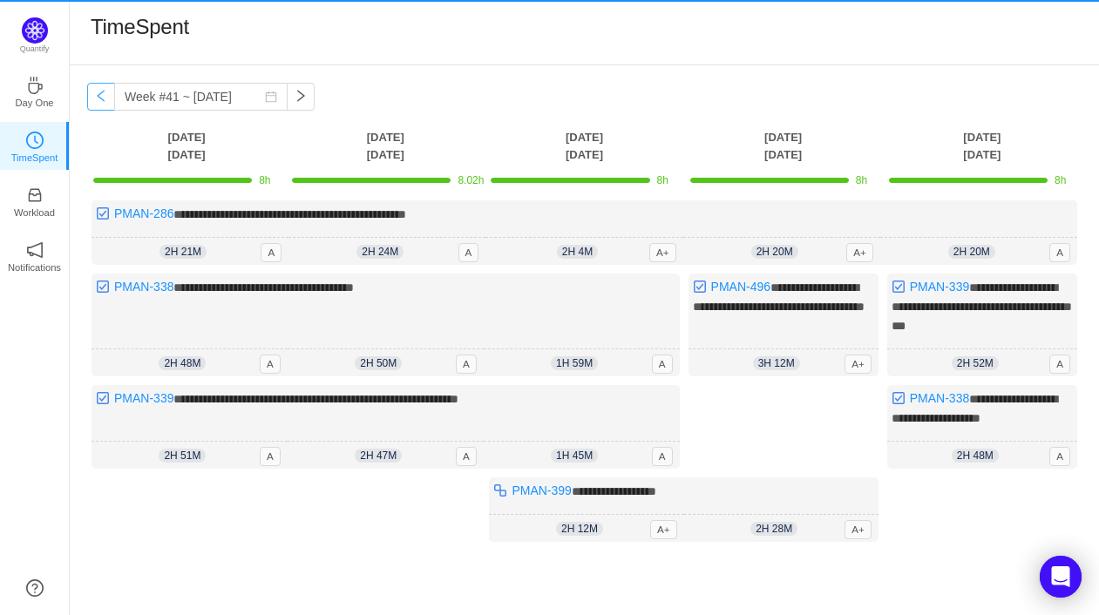
click at [107, 92] on button "button" at bounding box center [101, 97] width 28 height 28
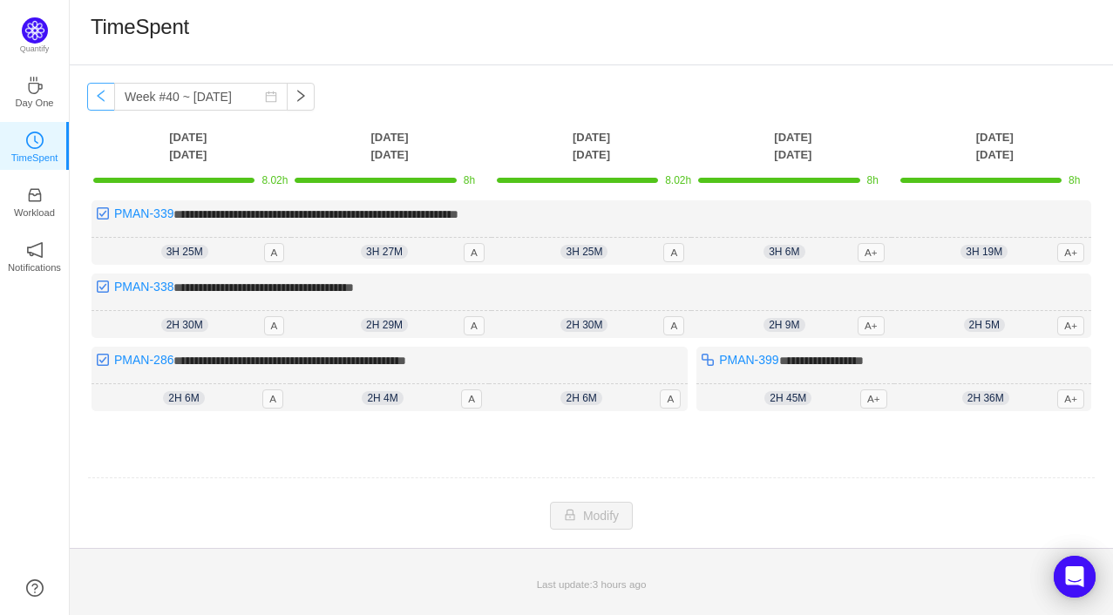
click at [106, 92] on button "button" at bounding box center [101, 97] width 28 height 28
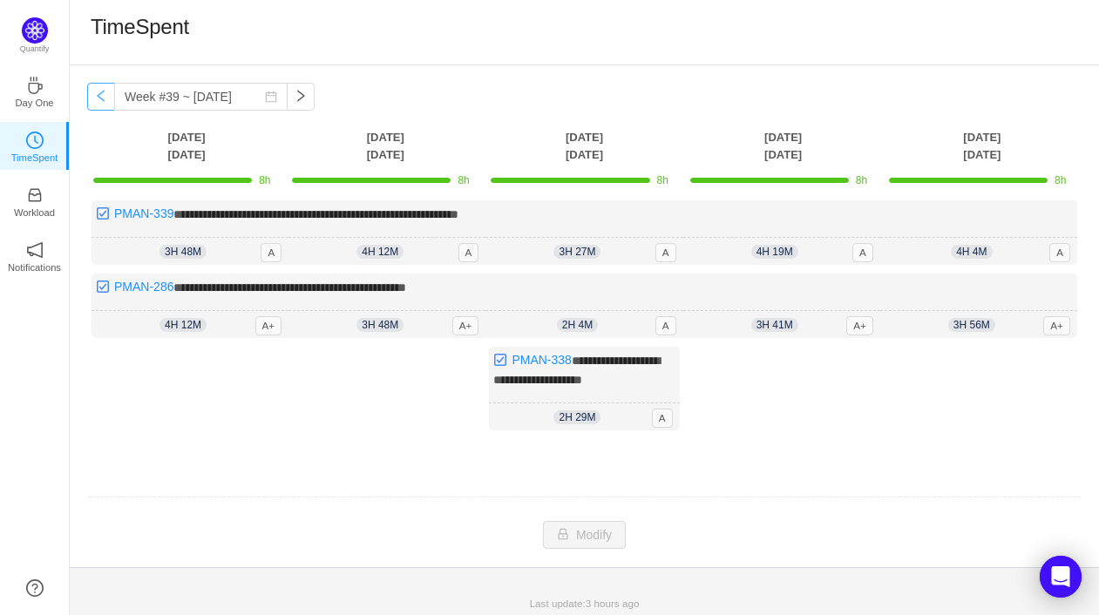
click at [107, 92] on button "button" at bounding box center [101, 97] width 28 height 28
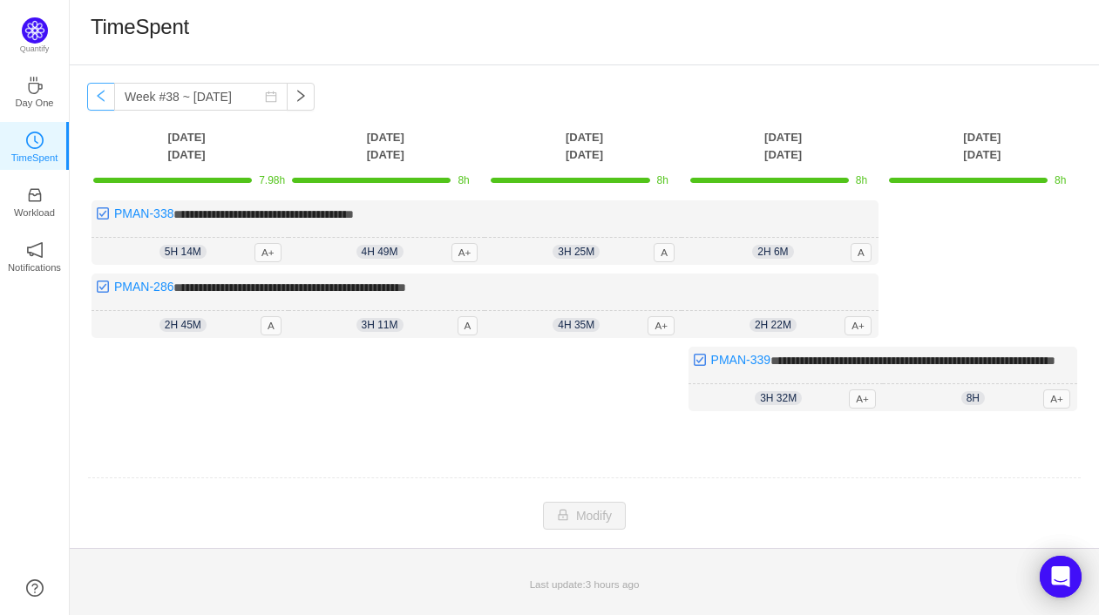
click at [100, 92] on button "button" at bounding box center [101, 97] width 28 height 28
type input "Week #37 ~ [DATE]"
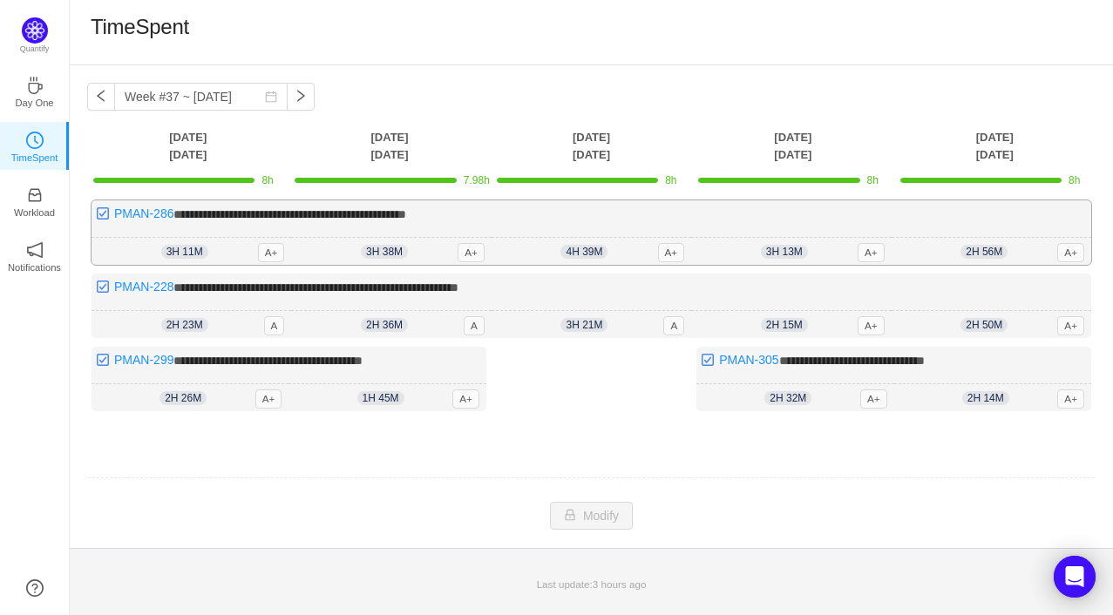
click at [168, 249] on span "3h 11m" at bounding box center [184, 252] width 47 height 14
click at [172, 318] on span "2h 23m" at bounding box center [184, 325] width 47 height 14
click at [169, 392] on span "2h 26m" at bounding box center [182, 398] width 47 height 14
click at [641, 466] on td at bounding box center [591, 479] width 1008 height 44
drag, startPoint x: 471, startPoint y: 179, endPoint x: 485, endPoint y: 179, distance: 13.1
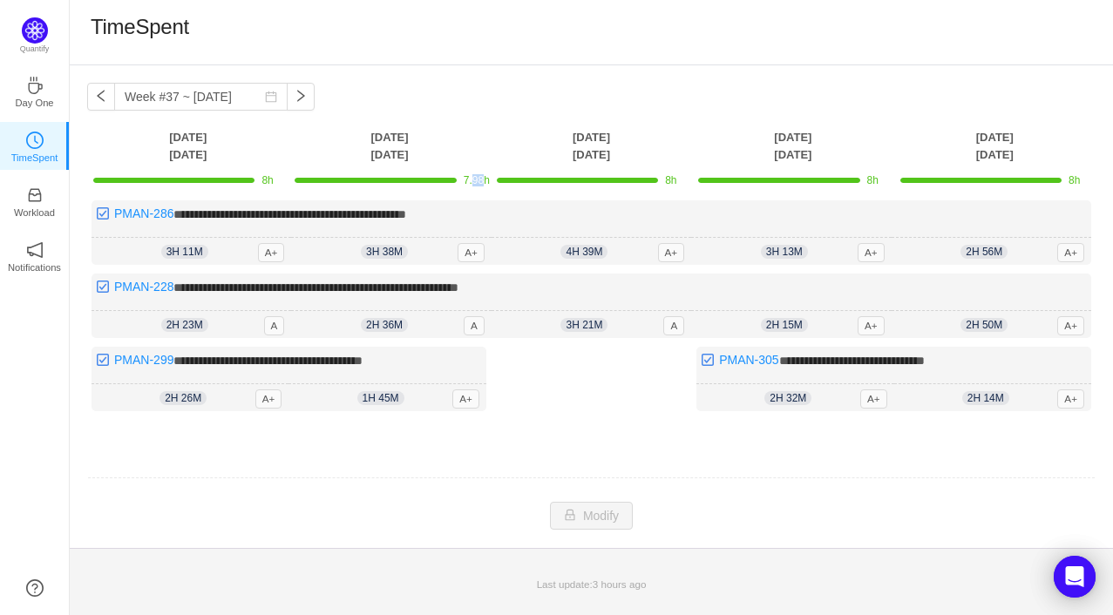
click at [485, 179] on span "7.98h" at bounding box center [477, 180] width 26 height 12
click at [719, 486] on td at bounding box center [591, 479] width 1008 height 44
click at [573, 75] on div "**********" at bounding box center [591, 306] width 1043 height 483
click at [30, 215] on p "Workload" at bounding box center [34, 213] width 41 height 16
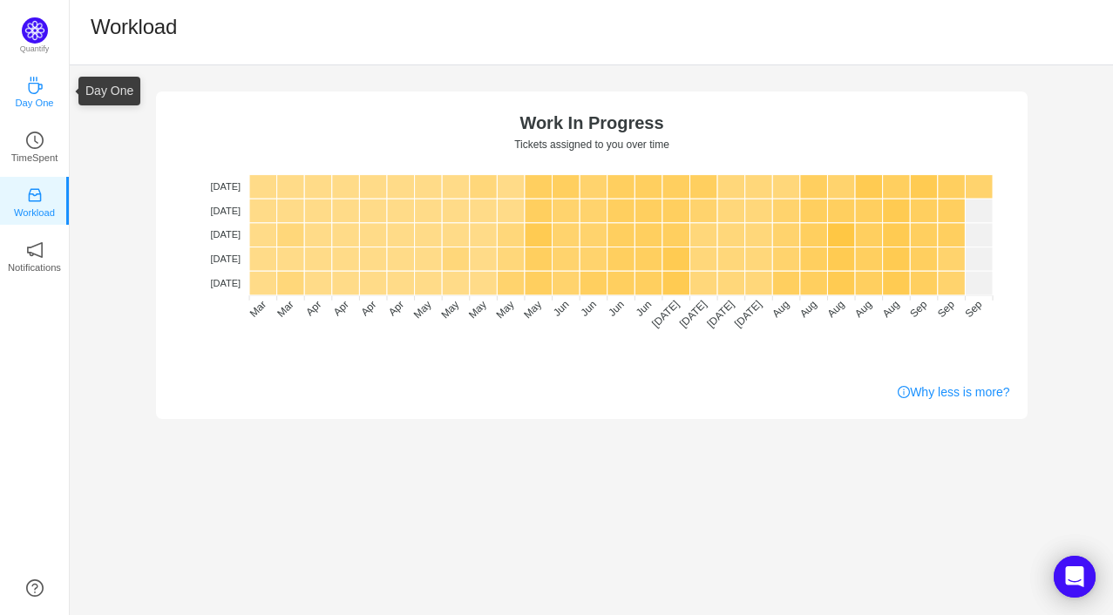
click at [36, 95] on p "Day One" at bounding box center [34, 103] width 38 height 16
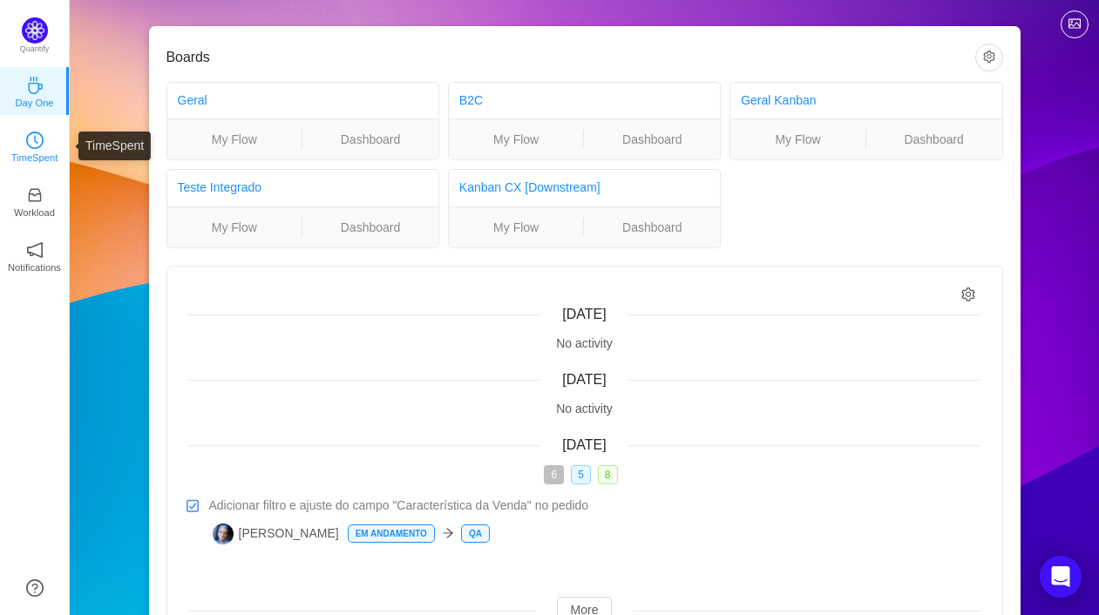
click at [37, 147] on icon "icon: clock-circle" at bounding box center [34, 140] width 17 height 17
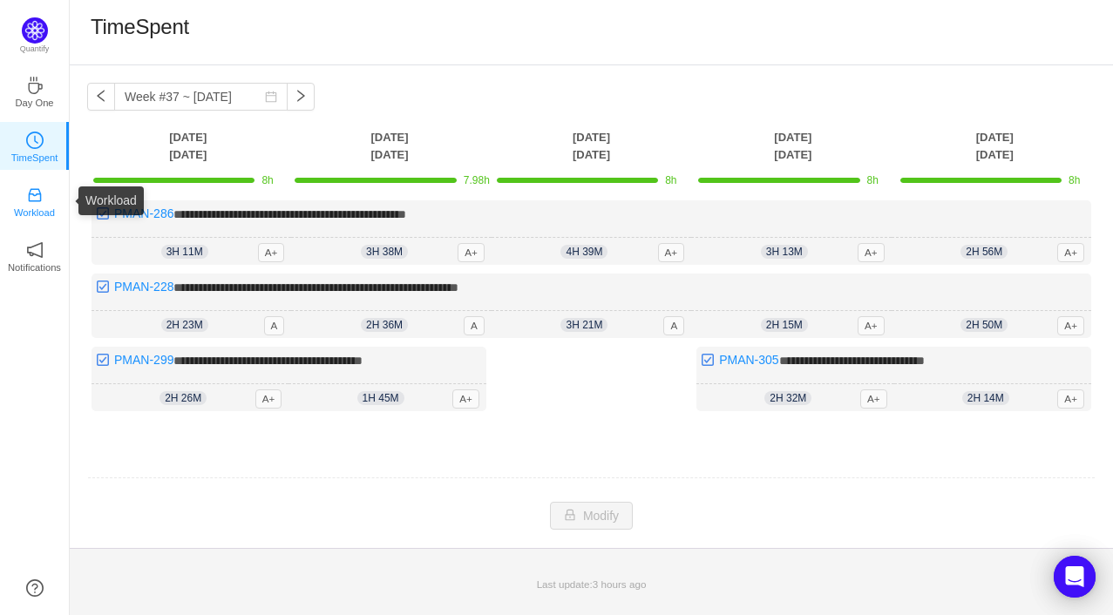
click at [30, 213] on p "Workload" at bounding box center [34, 213] width 41 height 16
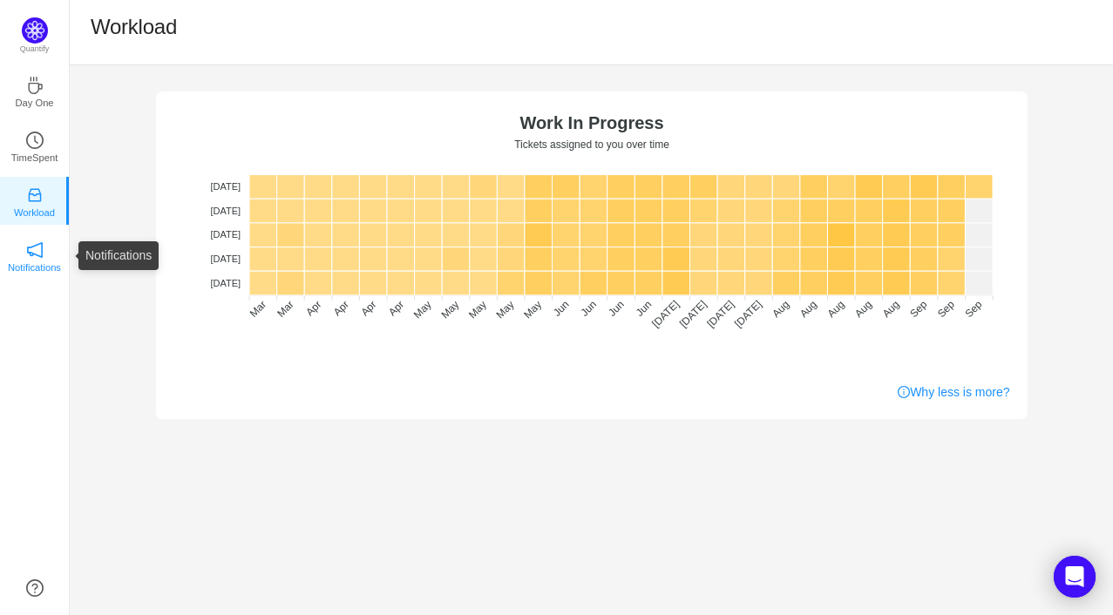
click at [44, 249] on link "Notifications" at bounding box center [34, 255] width 17 height 17
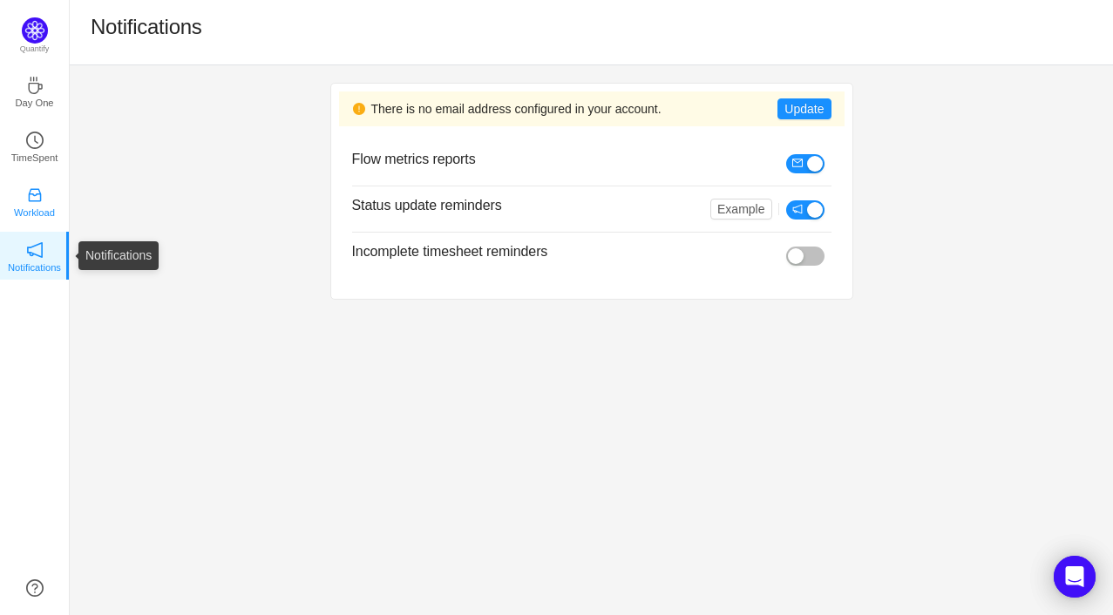
click at [42, 206] on p "Workload" at bounding box center [34, 213] width 41 height 16
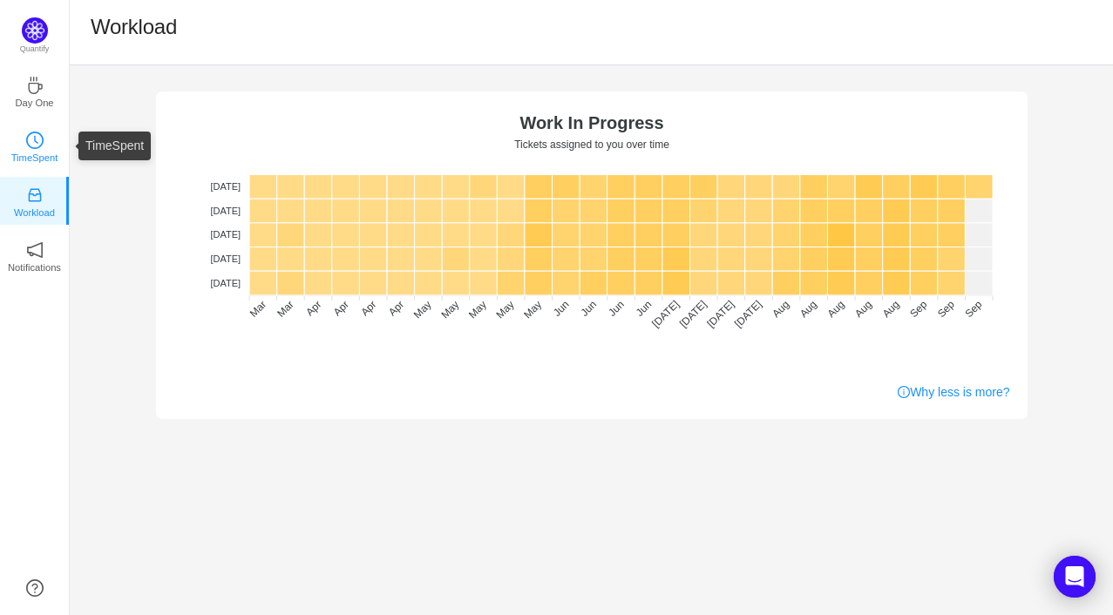
click at [37, 137] on link "TimeSpent" at bounding box center [34, 145] width 17 height 17
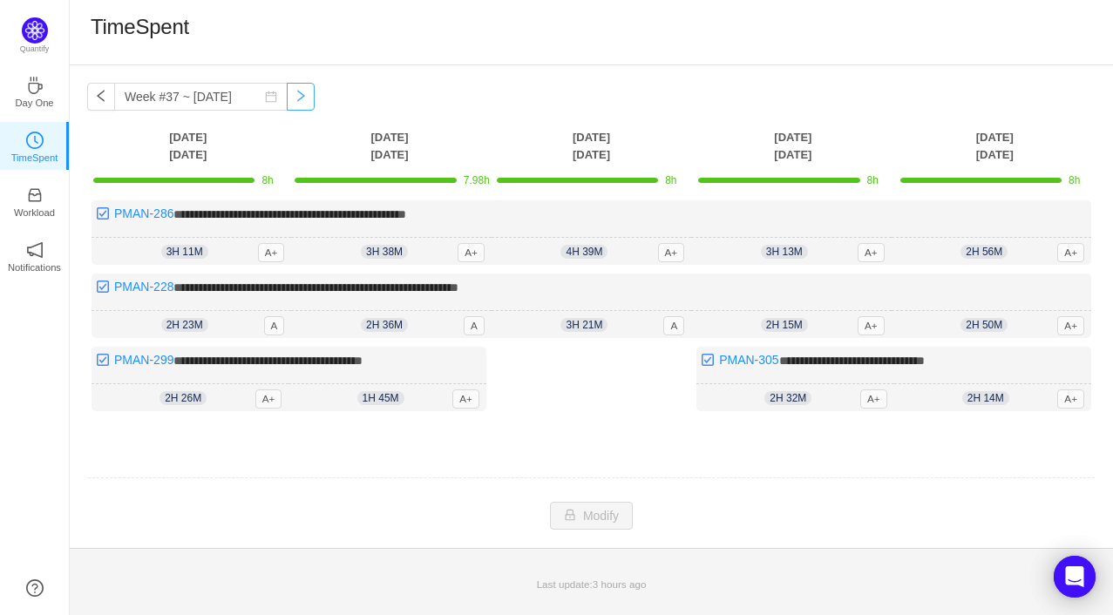
click at [302, 98] on button "button" at bounding box center [301, 97] width 28 height 28
type input "Week #38 ~ [DATE]"
